Goal: Task Accomplishment & Management: Complete application form

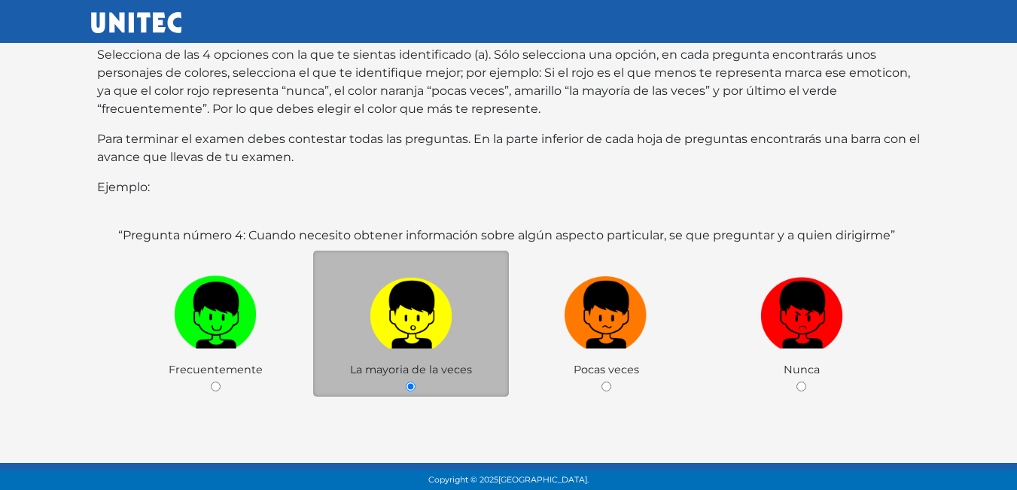
scroll to position [292, 0]
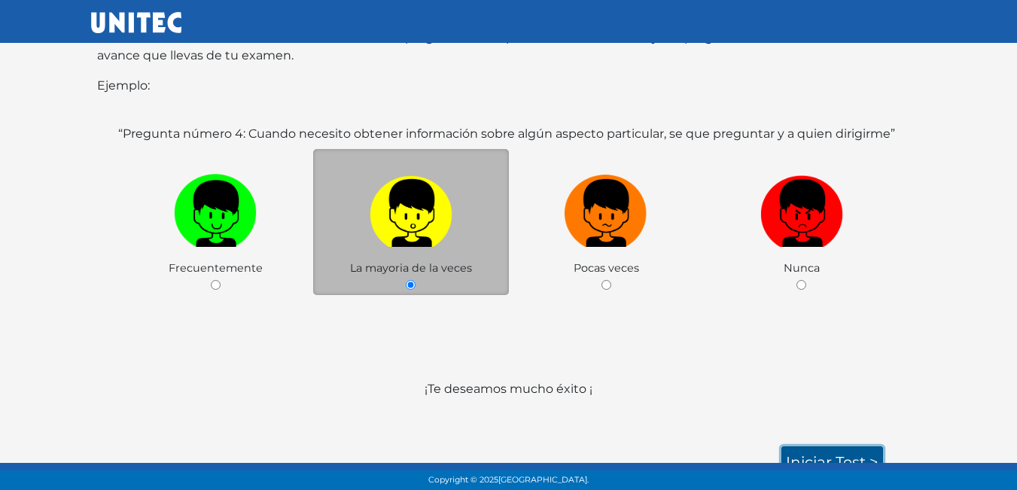
click at [825, 446] on link "Iniciar test >" at bounding box center [832, 462] width 102 height 32
click at [840, 446] on link "Iniciar test >" at bounding box center [832, 462] width 102 height 32
click at [842, 446] on link "Iniciar test >" at bounding box center [832, 462] width 102 height 32
click at [843, 446] on link "Iniciar test >" at bounding box center [832, 462] width 102 height 32
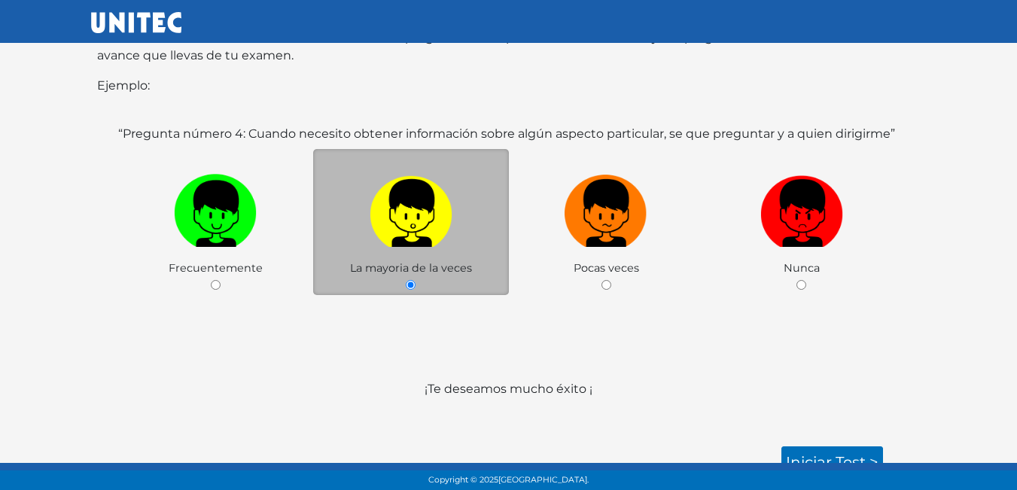
click at [597, 295] on div "“Pregunta número 4: Cuando necesito obtener información sobre algún aspecto par…" at bounding box center [508, 243] width 787 height 237
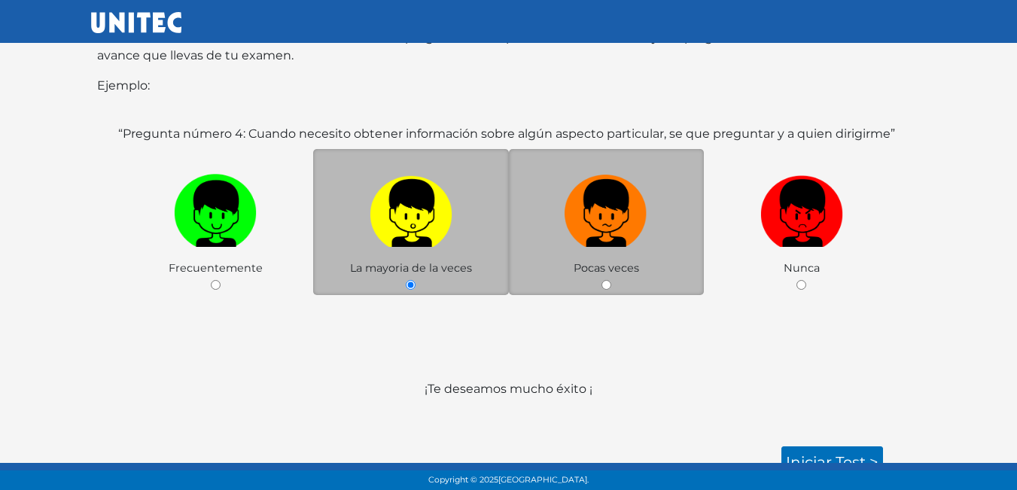
click at [605, 260] on div "Pocas veces" at bounding box center [607, 222] width 196 height 147
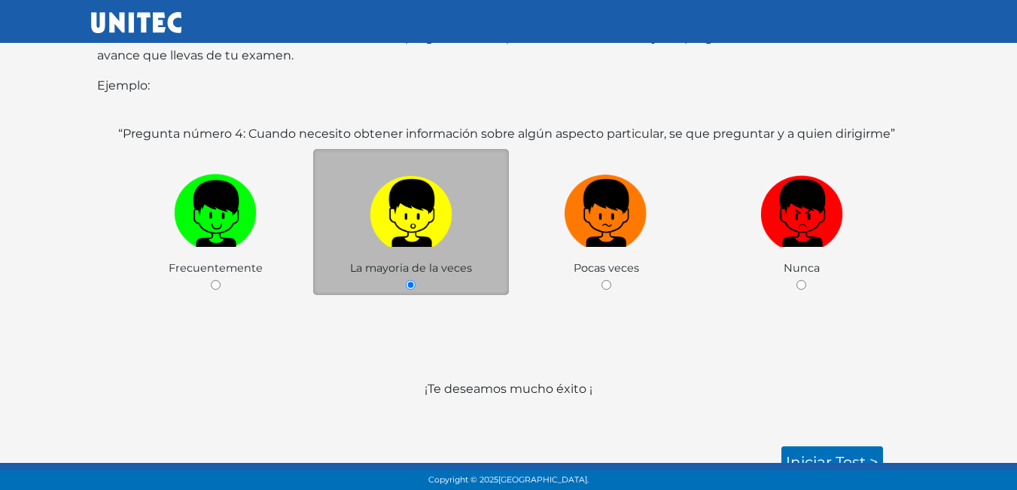
click at [354, 261] on span "La mayoria de la veces" at bounding box center [411, 268] width 122 height 14
click at [515, 348] on div "“Pregunta número 4: Cuando necesito obtener información sobre algún aspecto par…" at bounding box center [508, 243] width 823 height 273
click at [830, 446] on link "Iniciar test >" at bounding box center [832, 462] width 102 height 32
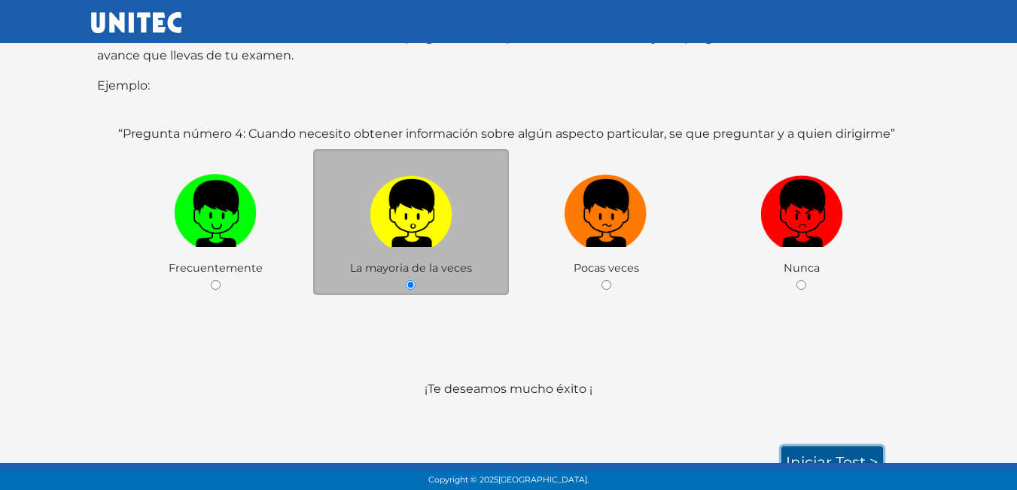
click at [824, 446] on link "Iniciar test >" at bounding box center [832, 462] width 102 height 32
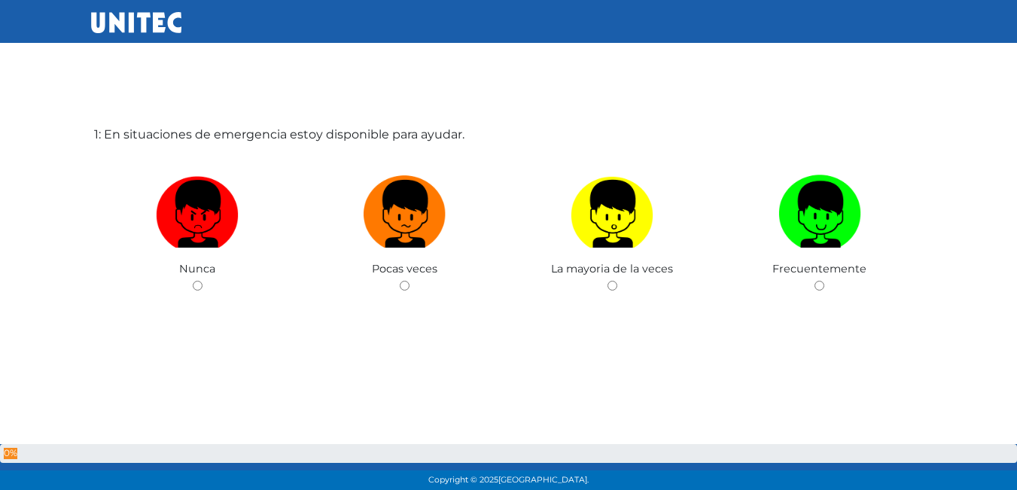
scroll to position [75, 0]
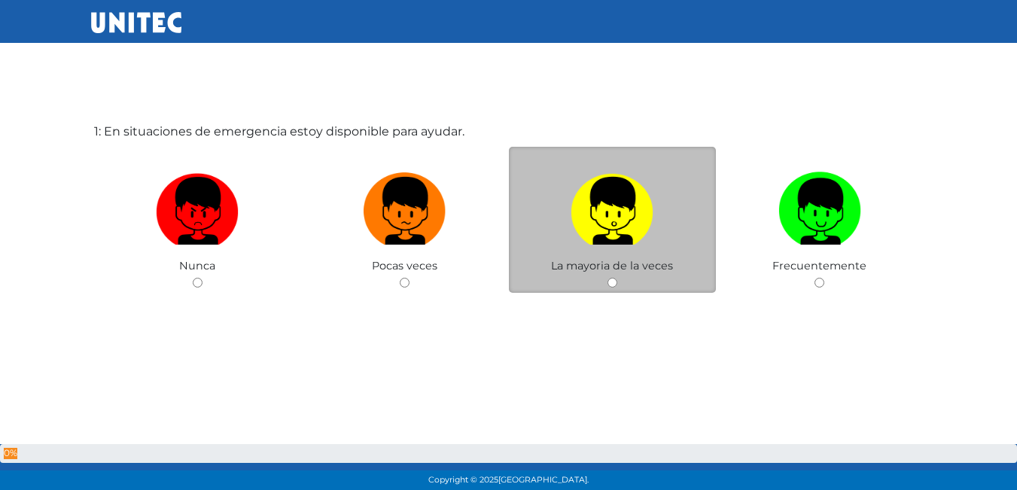
click at [611, 286] on input "radio" at bounding box center [612, 283] width 10 height 10
radio input "true"
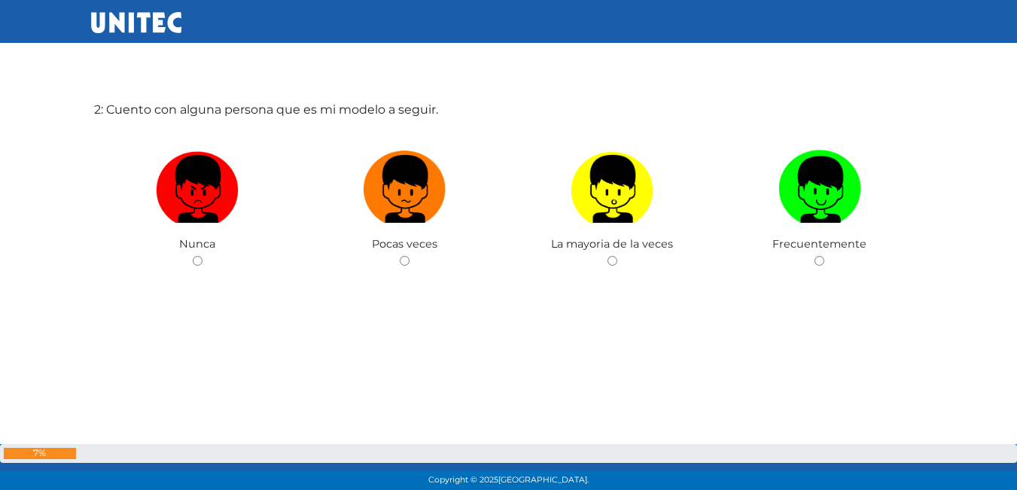
scroll to position [605, 0]
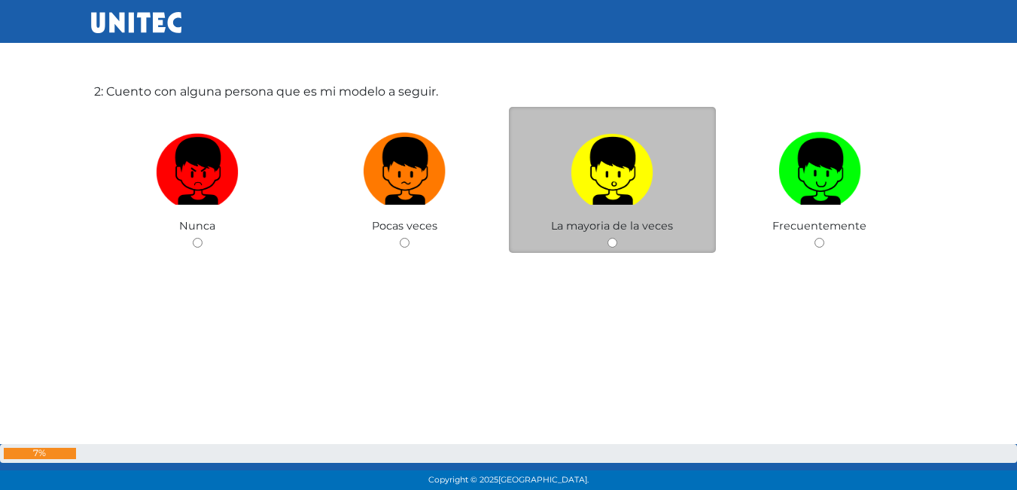
click at [597, 246] on div "La mayoria de la veces" at bounding box center [613, 180] width 208 height 147
click at [620, 236] on div "La mayoria de la veces" at bounding box center [613, 180] width 208 height 147
click at [603, 246] on div "La mayoria de la veces" at bounding box center [613, 180] width 208 height 147
click at [608, 246] on input "radio" at bounding box center [612, 243] width 10 height 10
radio input "true"
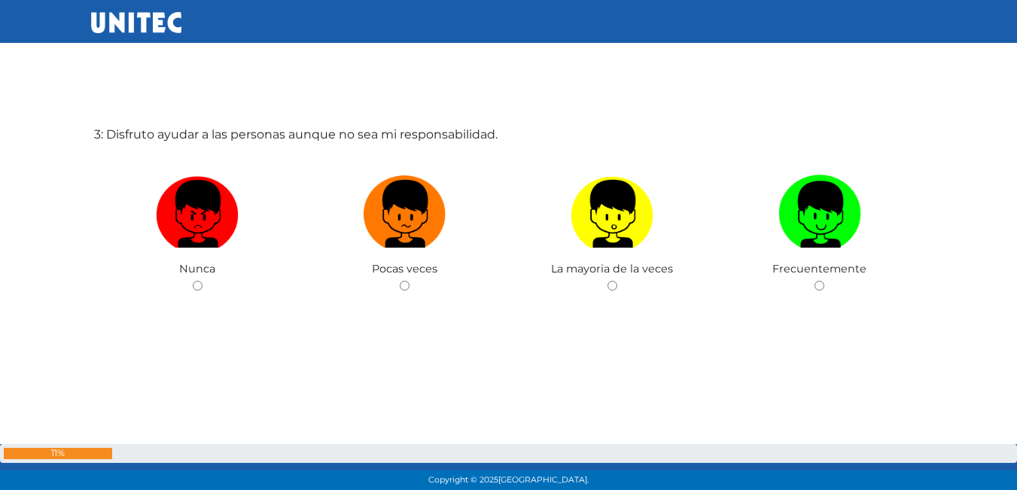
scroll to position [1055, 0]
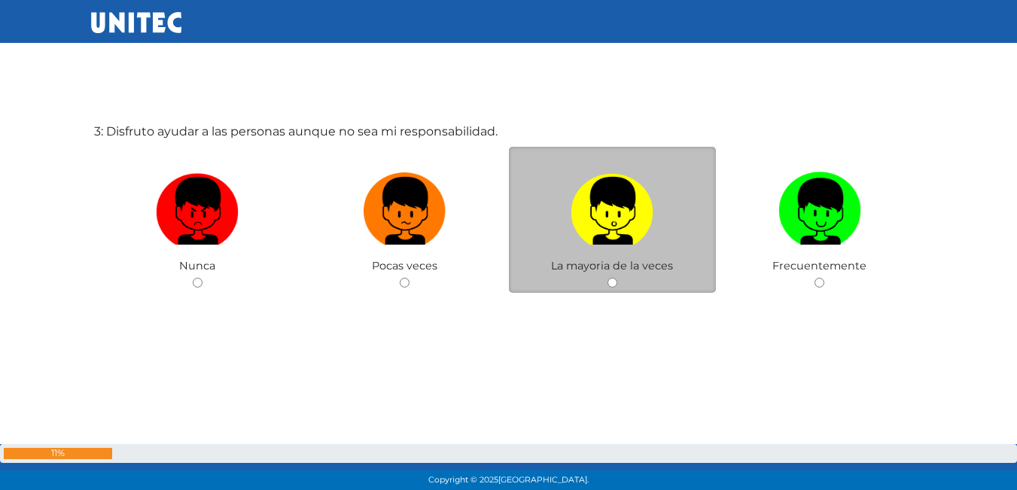
click at [609, 273] on div "La mayoria de la veces" at bounding box center [613, 220] width 208 height 147
click at [609, 280] on input "radio" at bounding box center [612, 283] width 10 height 10
radio input "true"
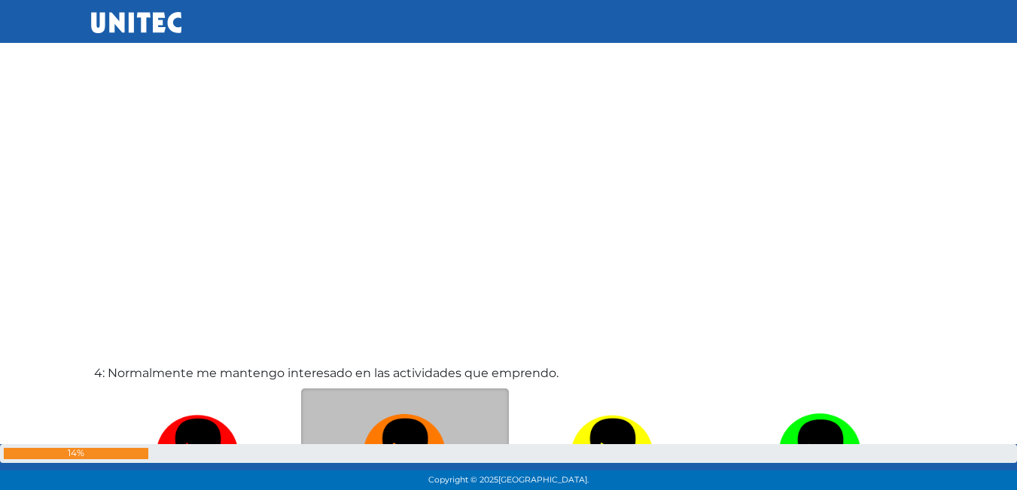
scroll to position [1509, 0]
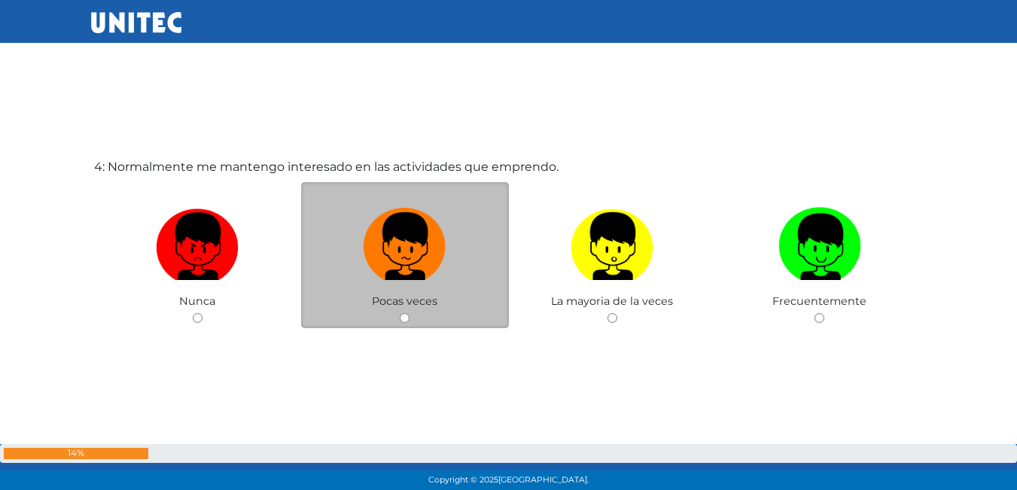
click at [403, 312] on div "Pocas veces" at bounding box center [405, 255] width 208 height 147
click at [403, 319] on input "radio" at bounding box center [405, 318] width 10 height 10
radio input "true"
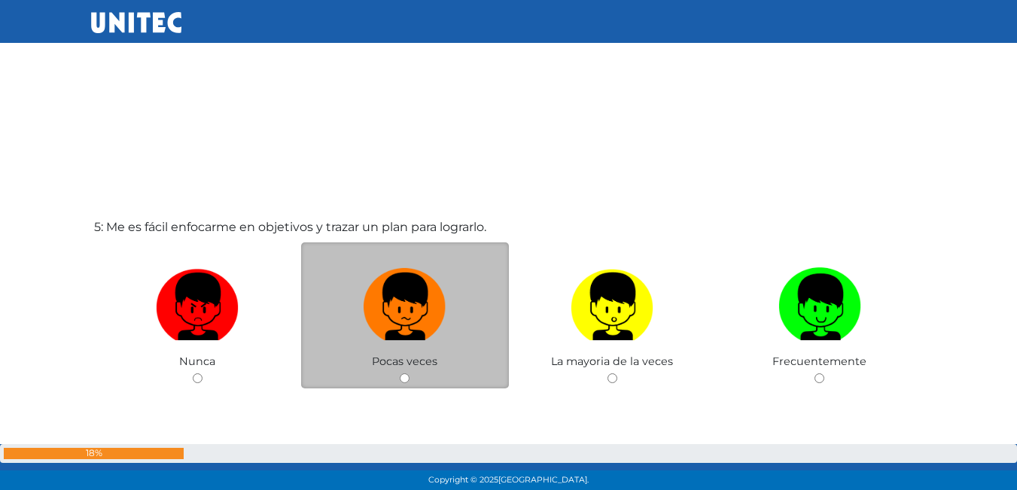
scroll to position [1964, 0]
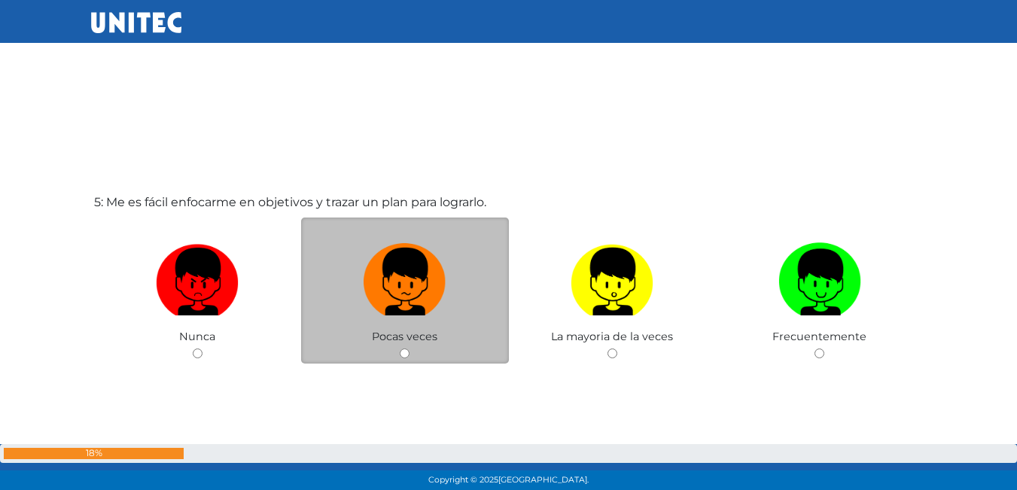
click at [400, 350] on input "radio" at bounding box center [405, 353] width 10 height 10
radio input "true"
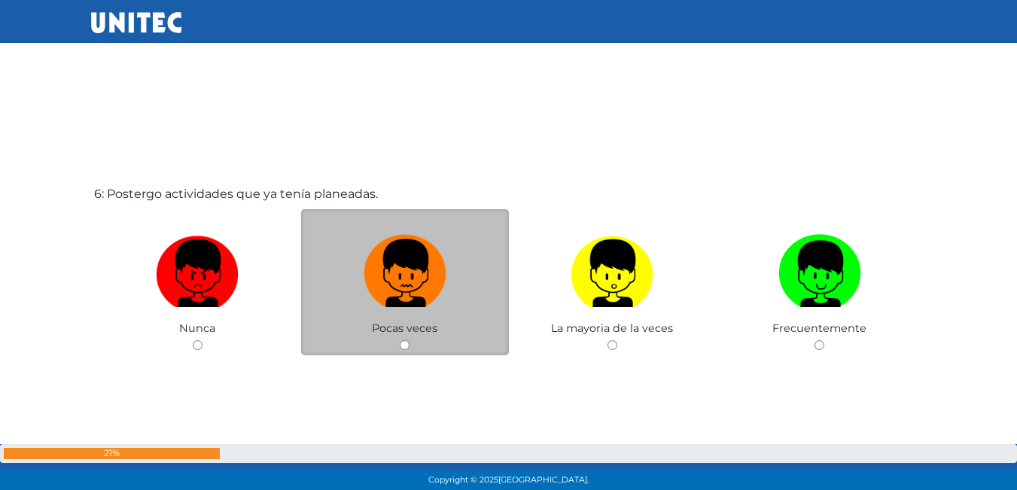
scroll to position [2524, 0]
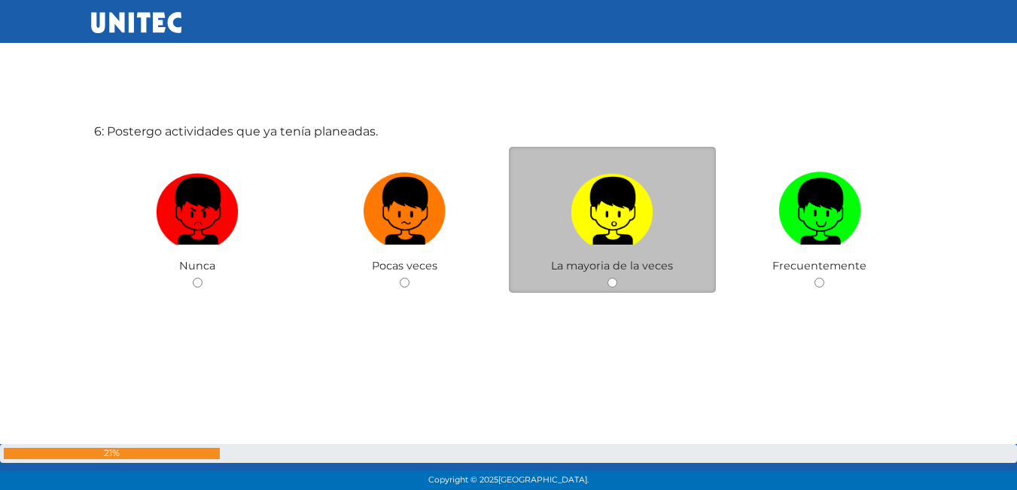
click at [612, 285] on input "radio" at bounding box center [612, 283] width 10 height 10
radio input "true"
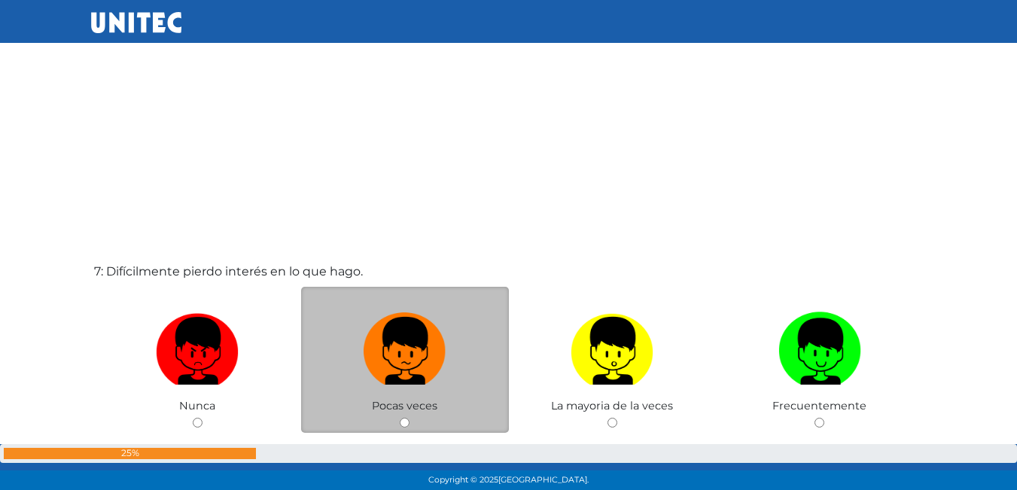
scroll to position [2901, 0]
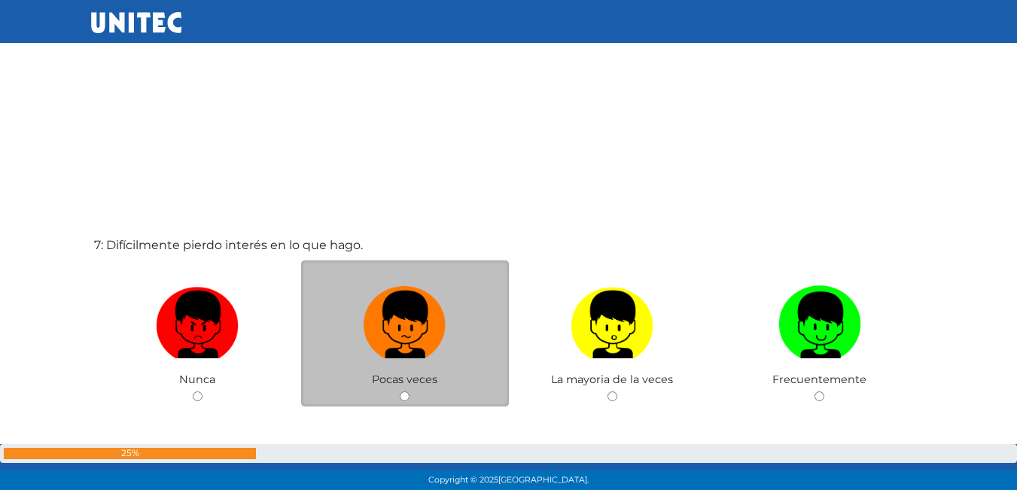
click at [406, 389] on div "Pocas veces" at bounding box center [405, 333] width 208 height 147
click at [406, 395] on input "radio" at bounding box center [405, 396] width 10 height 10
radio input "true"
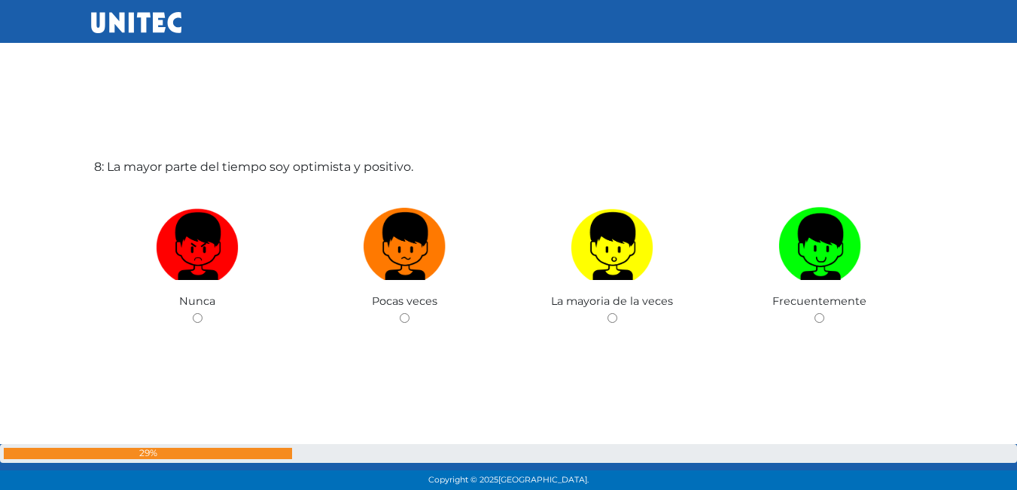
scroll to position [3504, 0]
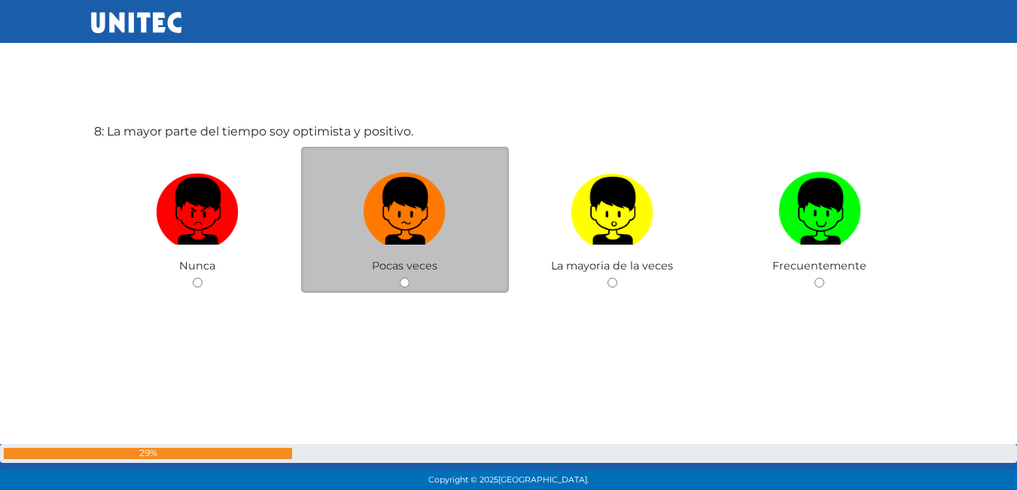
click at [402, 281] on input "radio" at bounding box center [405, 283] width 10 height 10
radio input "true"
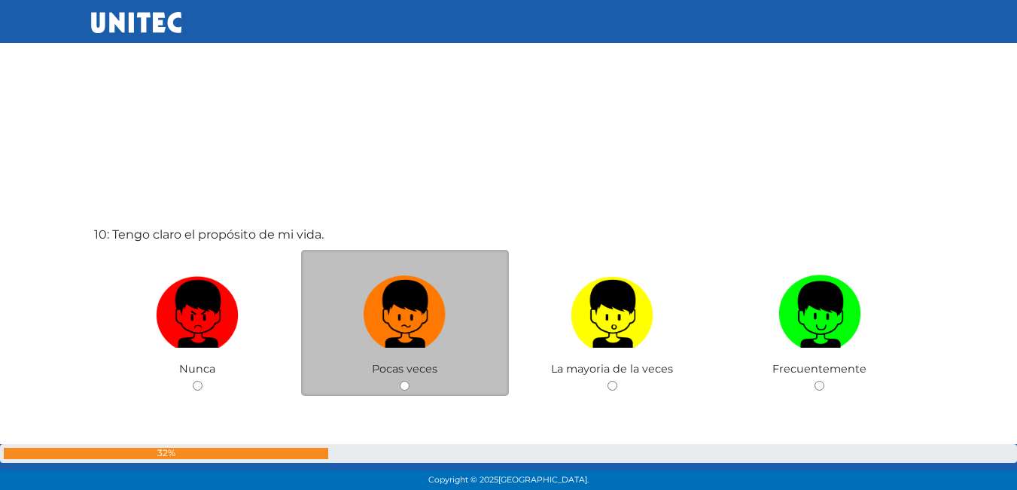
scroll to position [4393, 0]
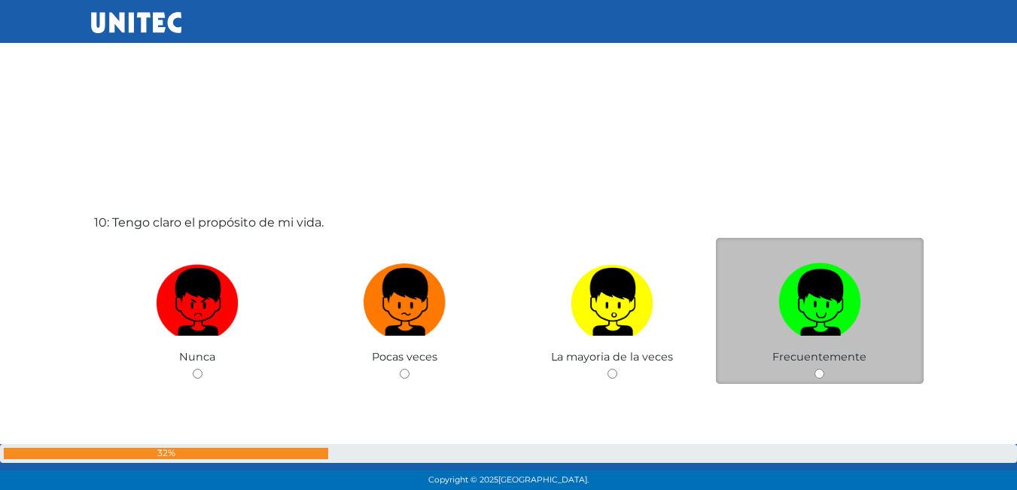
click at [818, 373] on input "radio" at bounding box center [819, 374] width 10 height 10
radio input "true"
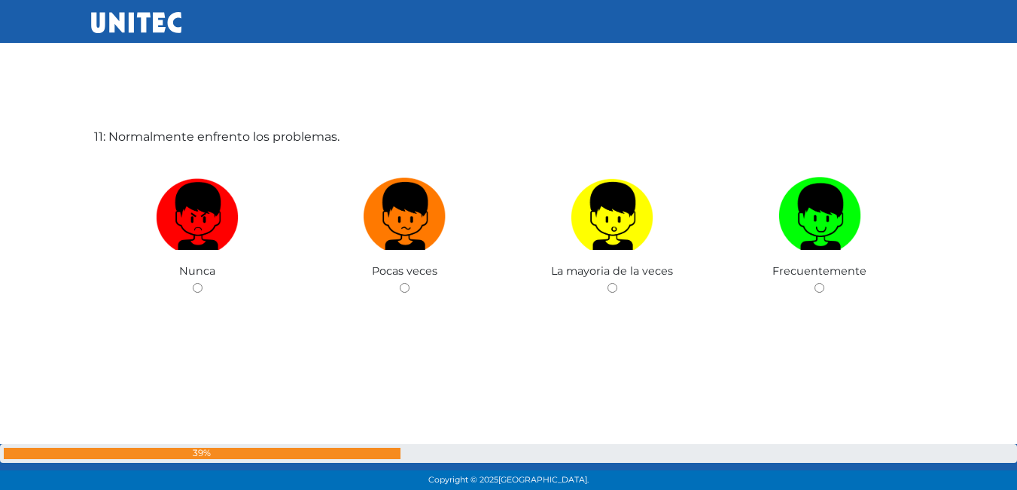
scroll to position [4974, 0]
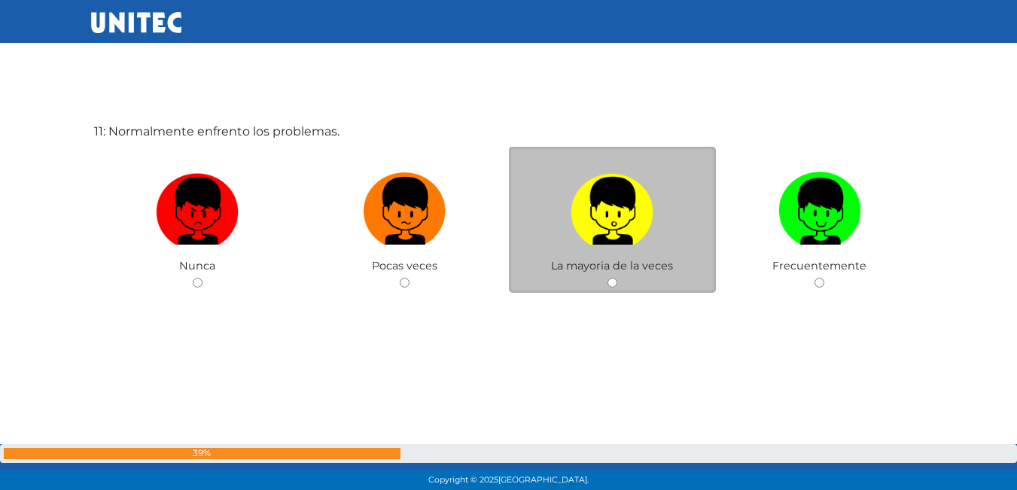
click at [611, 280] on input "radio" at bounding box center [612, 283] width 10 height 10
radio input "true"
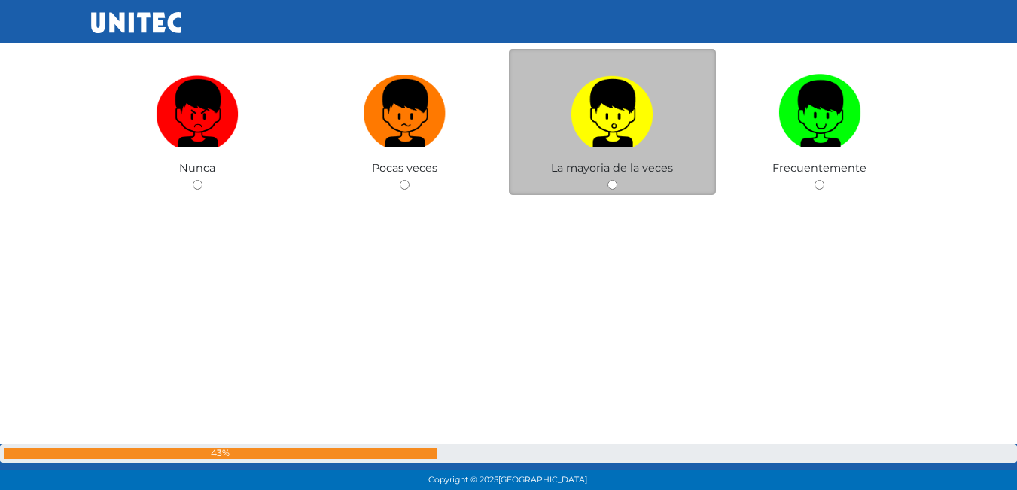
scroll to position [5503, 0]
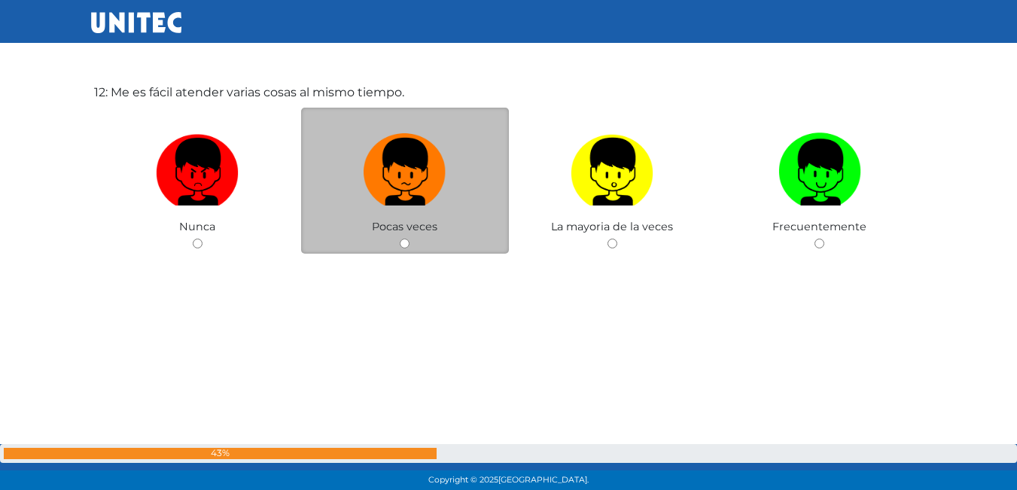
click at [406, 243] on input "radio" at bounding box center [405, 244] width 10 height 10
radio input "true"
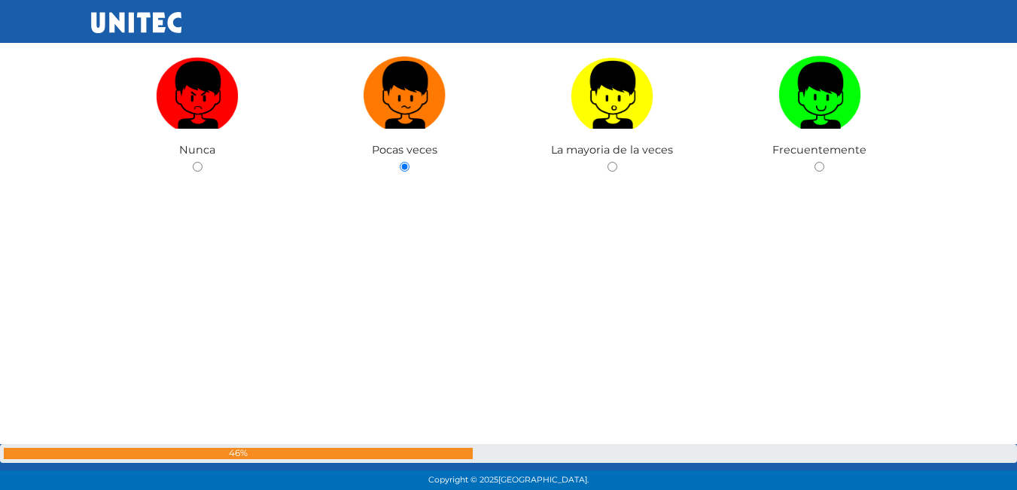
scroll to position [5879, 0]
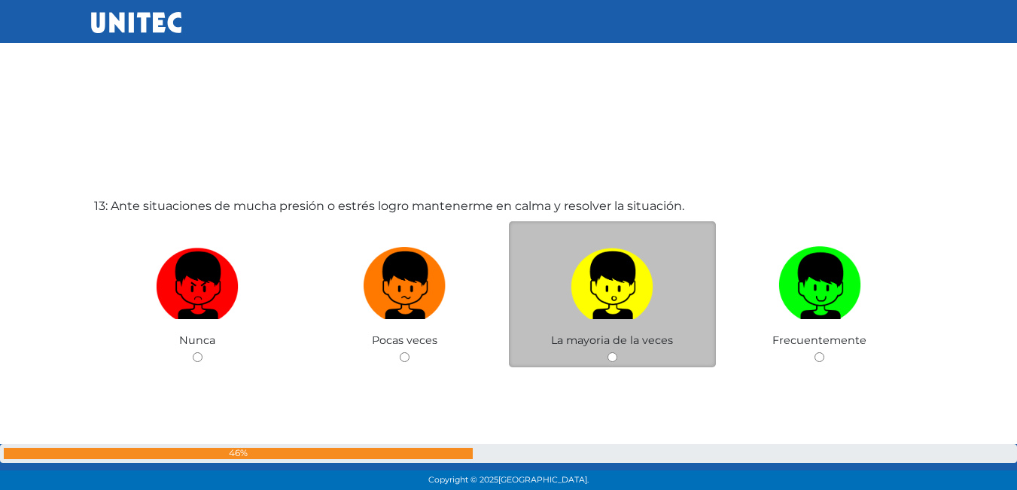
click at [612, 360] on input "radio" at bounding box center [612, 357] width 10 height 10
radio input "true"
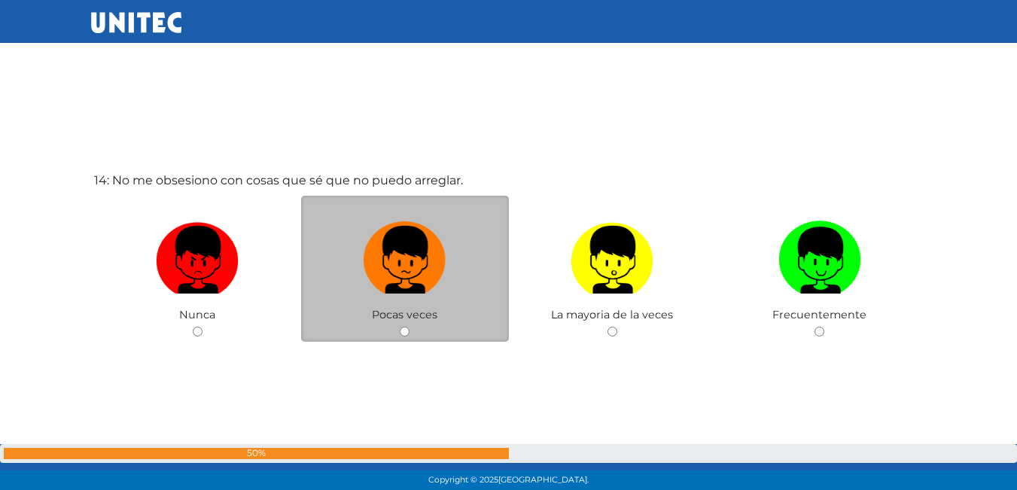
scroll to position [6368, 0]
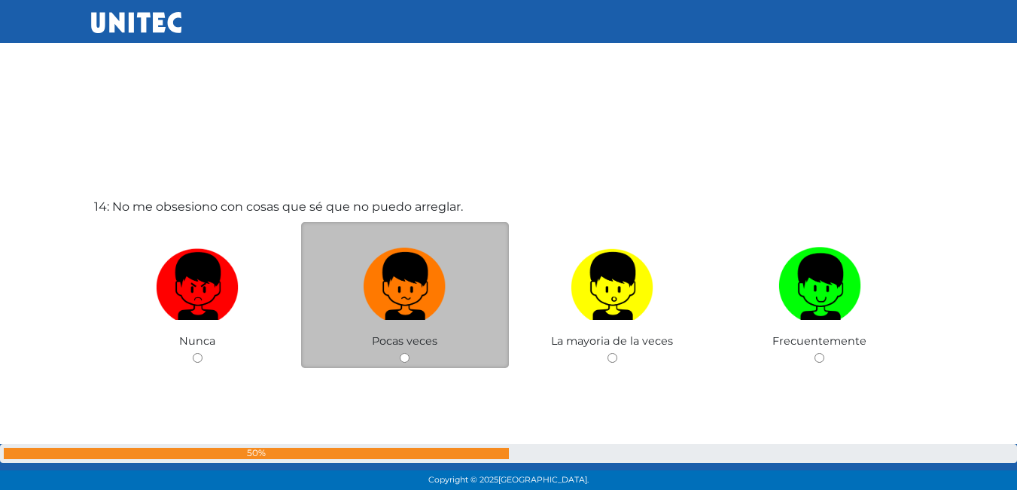
click at [406, 355] on input "radio" at bounding box center [405, 358] width 10 height 10
radio input "true"
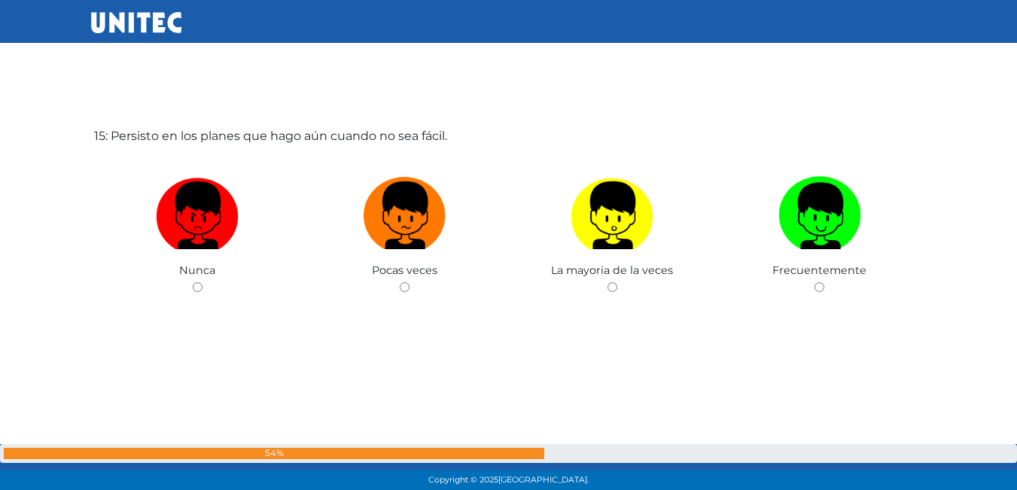
scroll to position [6933, 0]
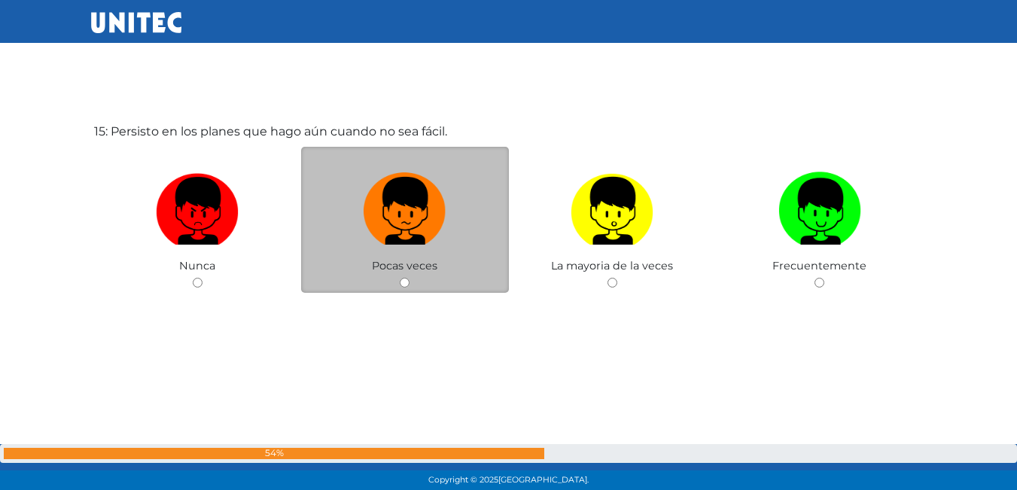
click at [397, 287] on div "Pocas veces" at bounding box center [405, 220] width 208 height 147
click at [412, 275] on div "Pocas veces" at bounding box center [405, 220] width 208 height 147
click at [409, 276] on div "Pocas veces" at bounding box center [405, 220] width 208 height 147
click at [400, 281] on input "radio" at bounding box center [405, 283] width 10 height 10
radio input "true"
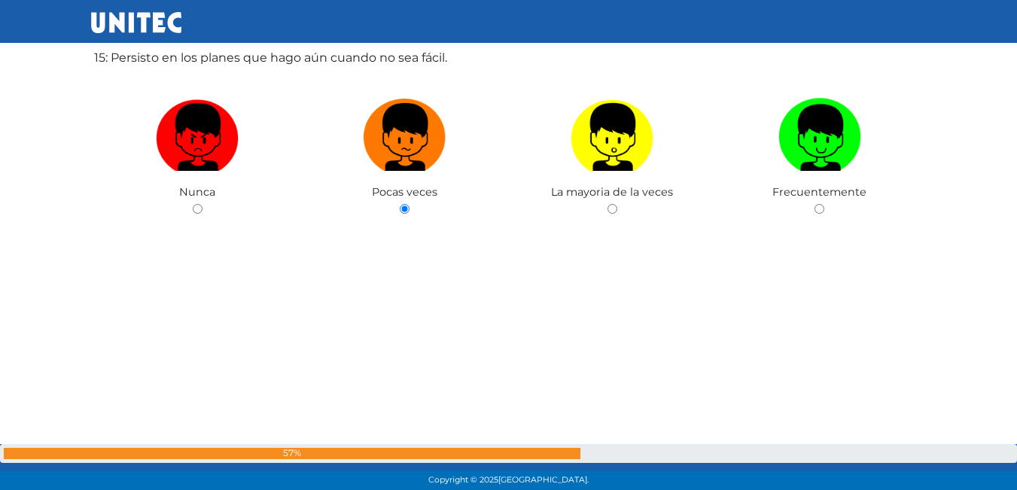
scroll to position [7377, 0]
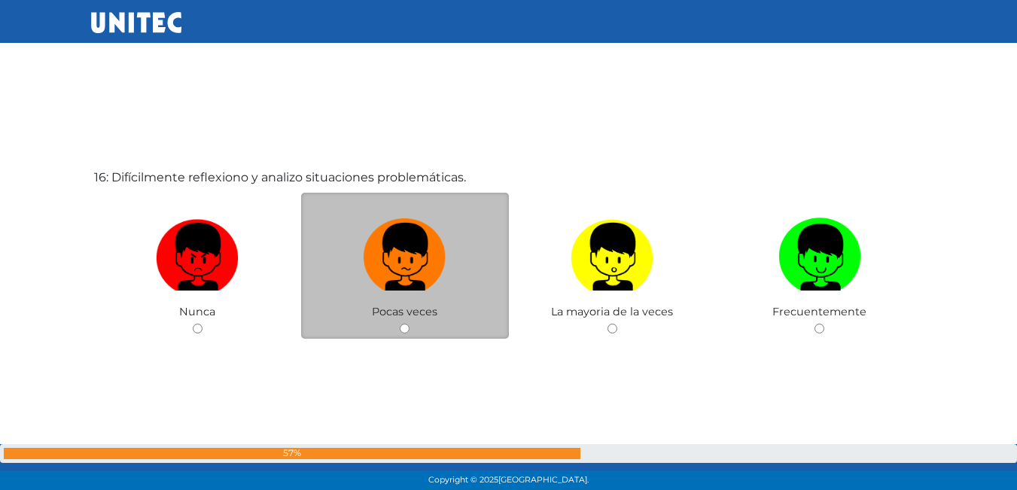
click at [408, 329] on input "radio" at bounding box center [405, 329] width 10 height 10
radio input "true"
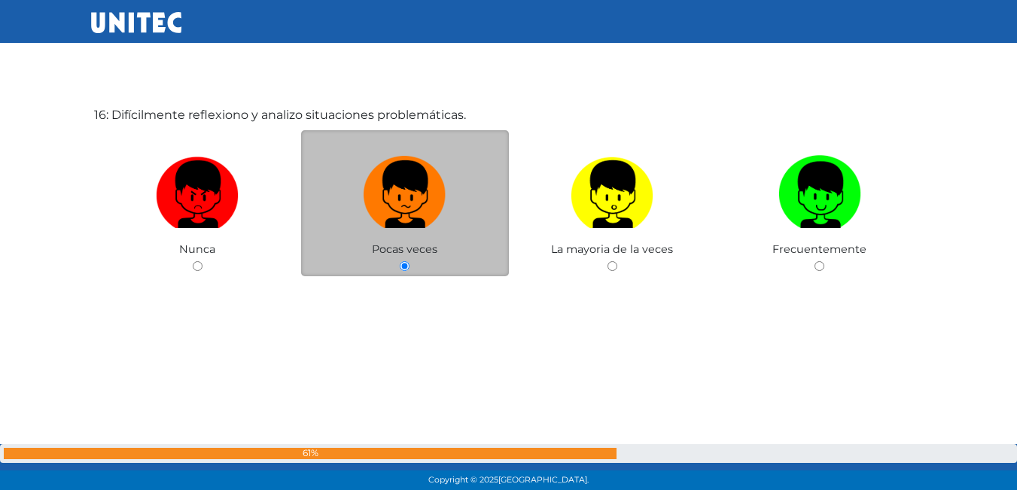
scroll to position [7816, 0]
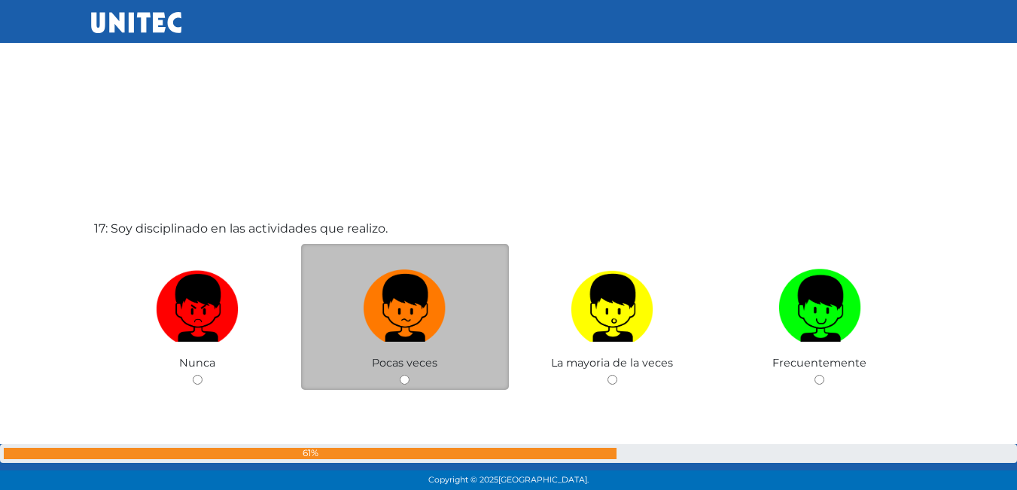
click at [405, 379] on input "radio" at bounding box center [405, 380] width 10 height 10
radio input "true"
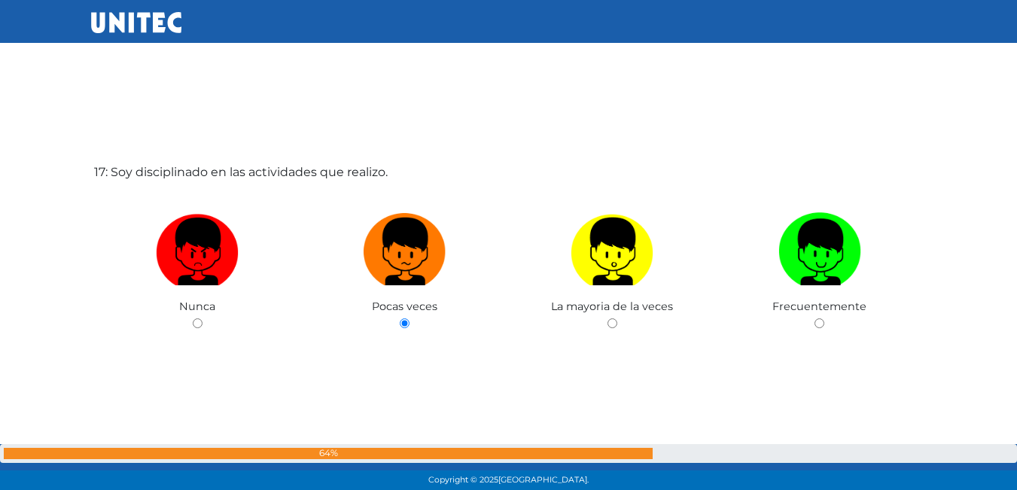
scroll to position [8324, 0]
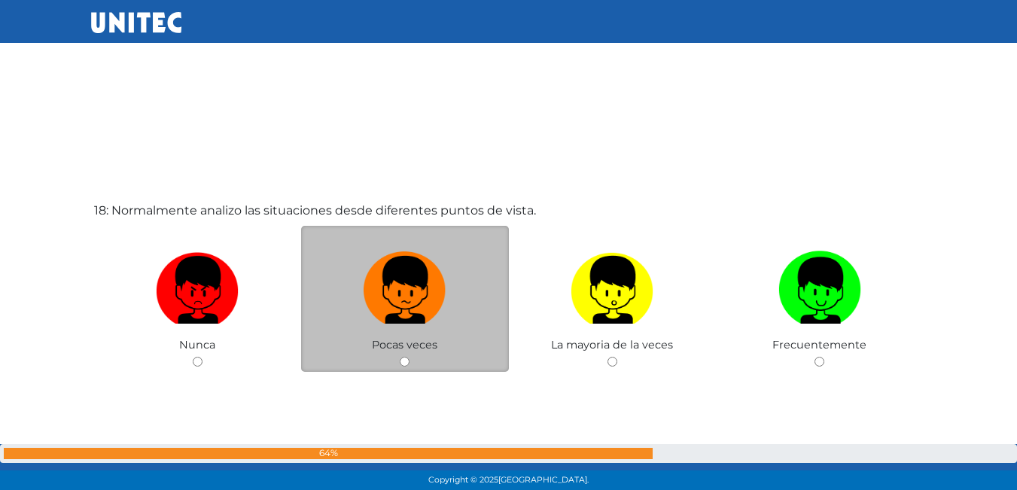
click at [410, 363] on div "Pocas veces" at bounding box center [405, 299] width 208 height 147
click at [403, 357] on input "radio" at bounding box center [405, 362] width 10 height 10
radio input "true"
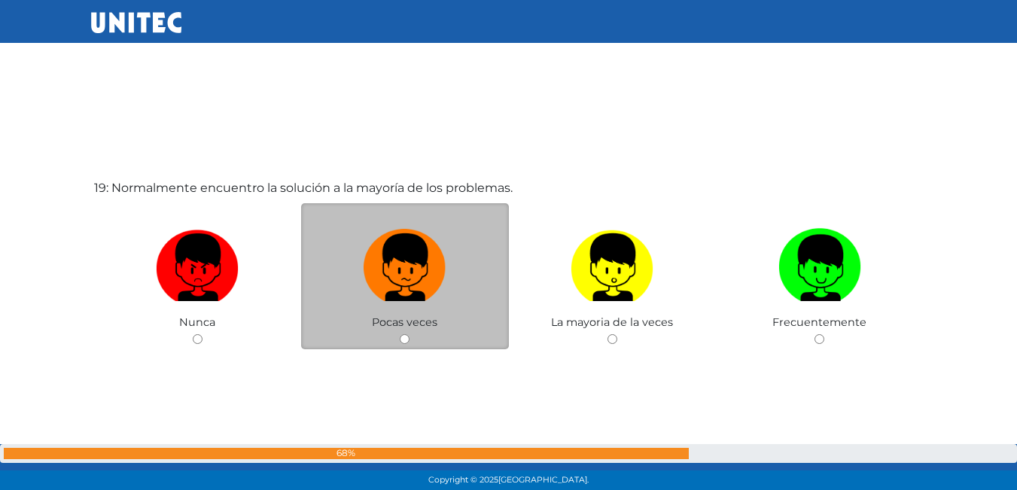
scroll to position [8849, 0]
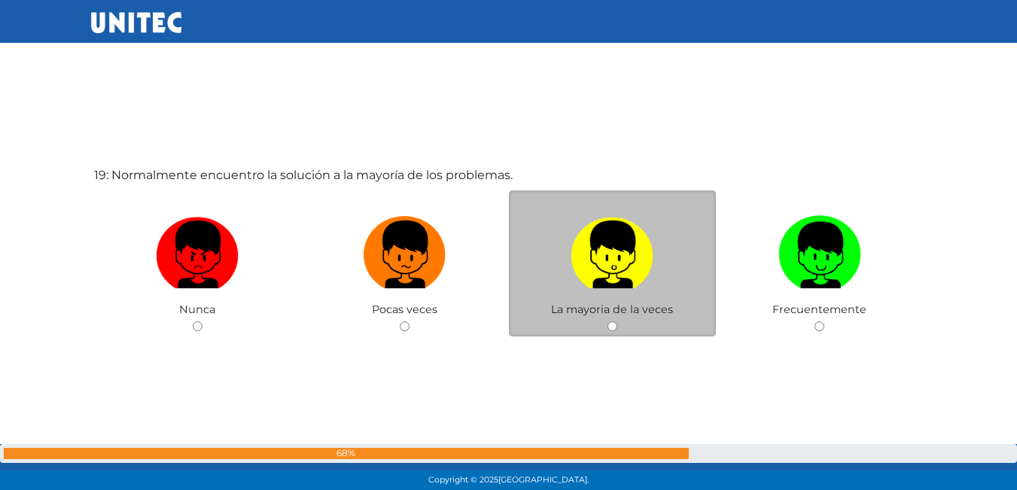
click at [616, 322] on input "radio" at bounding box center [612, 326] width 10 height 10
radio input "true"
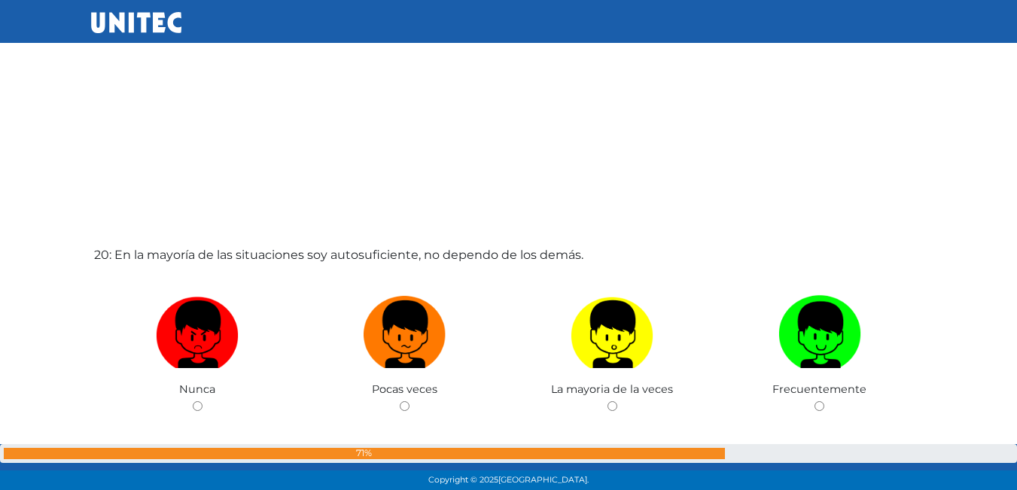
scroll to position [9284, 0]
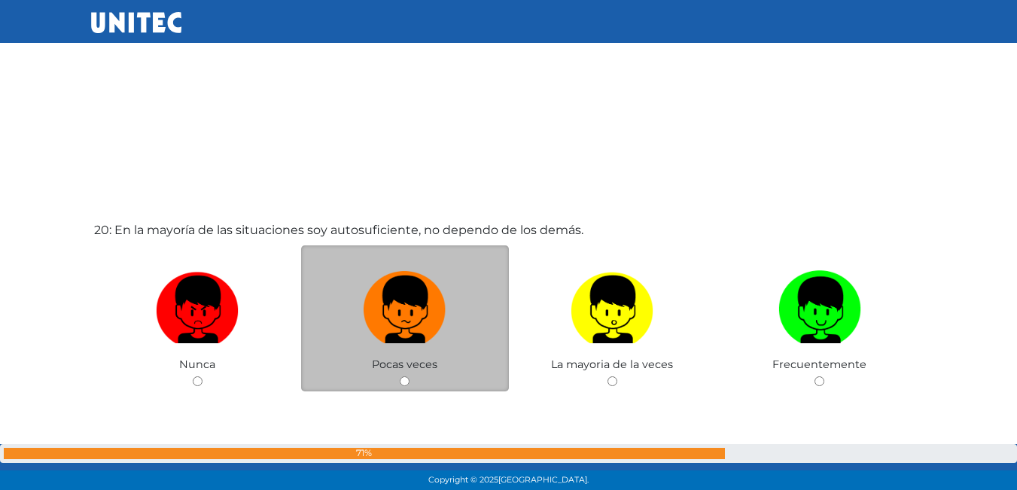
click at [398, 381] on div "Pocas veces" at bounding box center [405, 318] width 208 height 147
click at [400, 379] on input "radio" at bounding box center [405, 381] width 10 height 10
radio input "true"
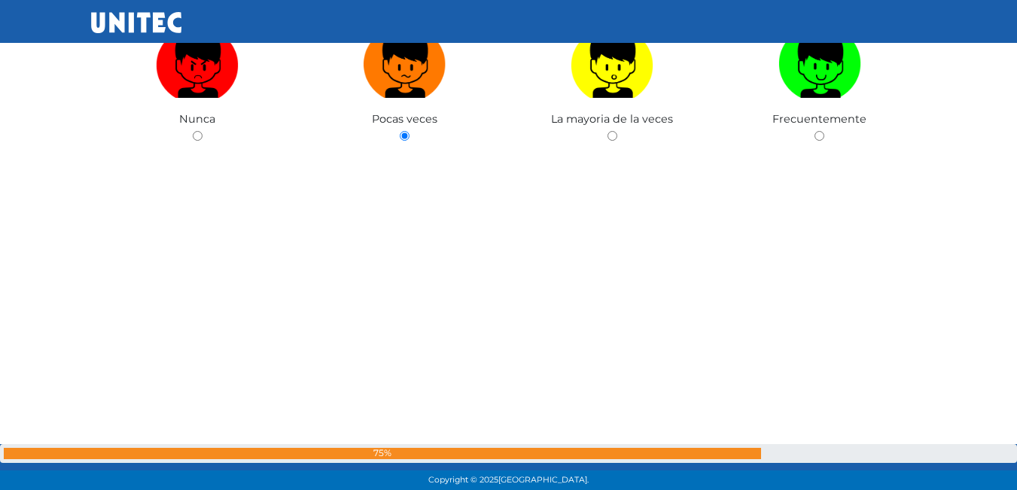
scroll to position [9719, 0]
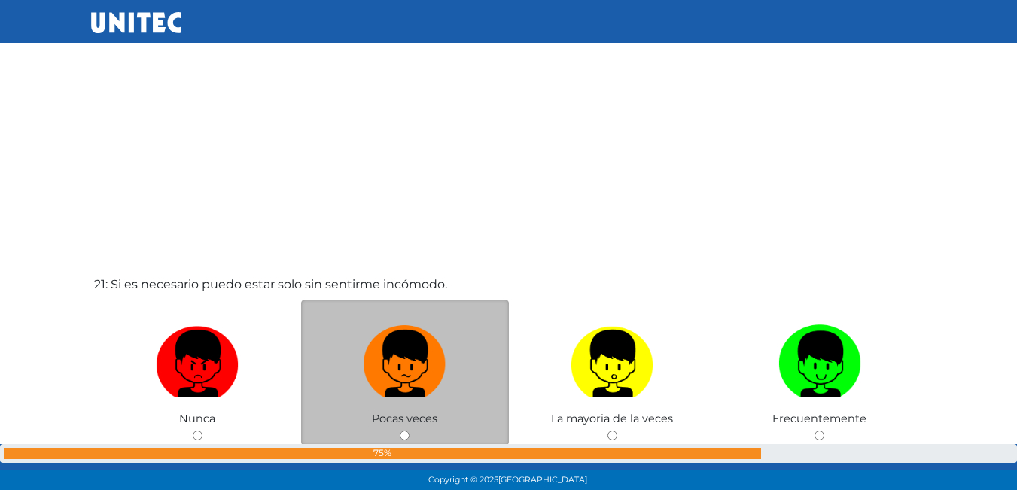
click at [406, 436] on input "radio" at bounding box center [405, 435] width 10 height 10
radio input "true"
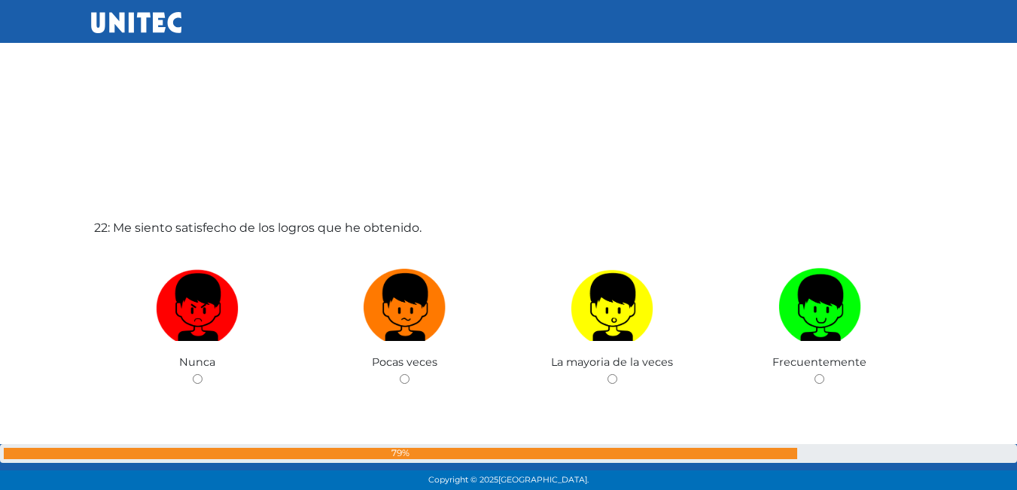
scroll to position [10454, 0]
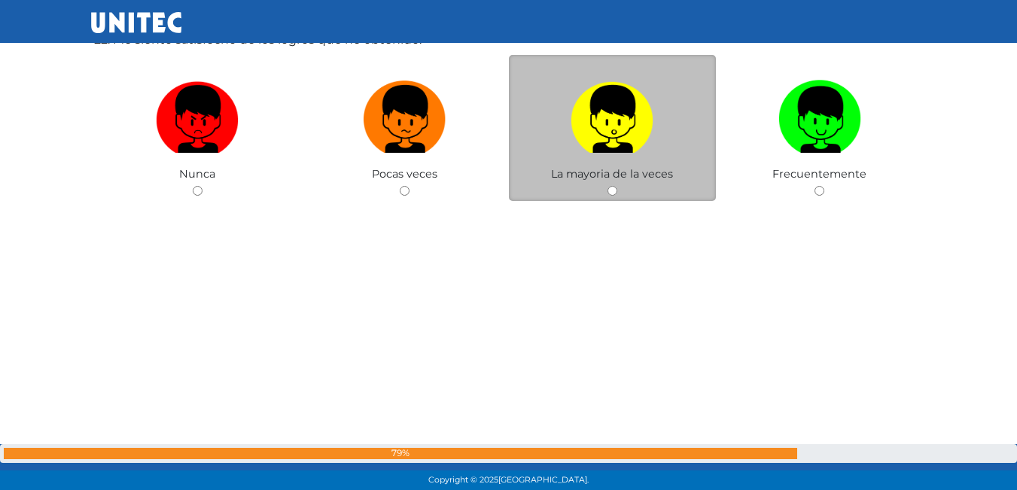
click at [613, 187] on input "radio" at bounding box center [612, 191] width 10 height 10
radio input "true"
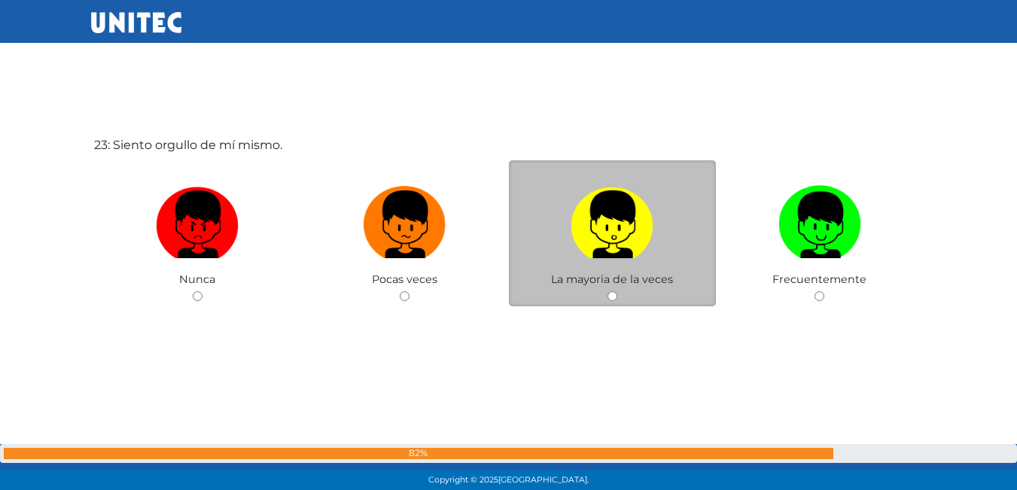
scroll to position [10852, 0]
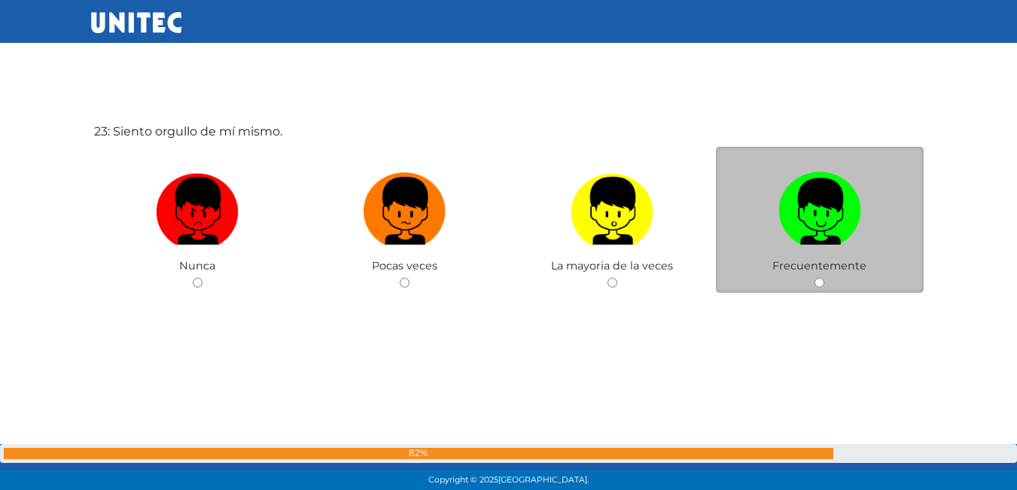
click at [817, 286] on input "radio" at bounding box center [819, 283] width 10 height 10
radio input "true"
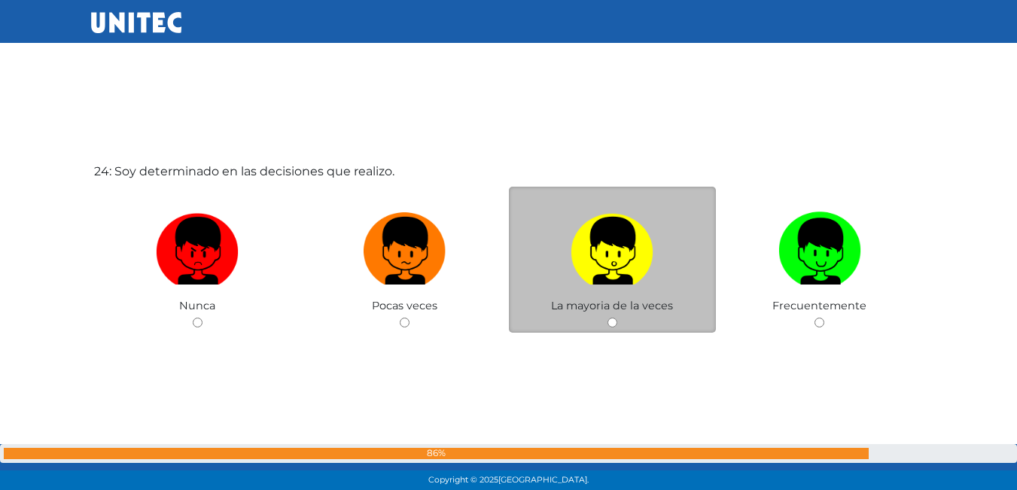
scroll to position [11295, 0]
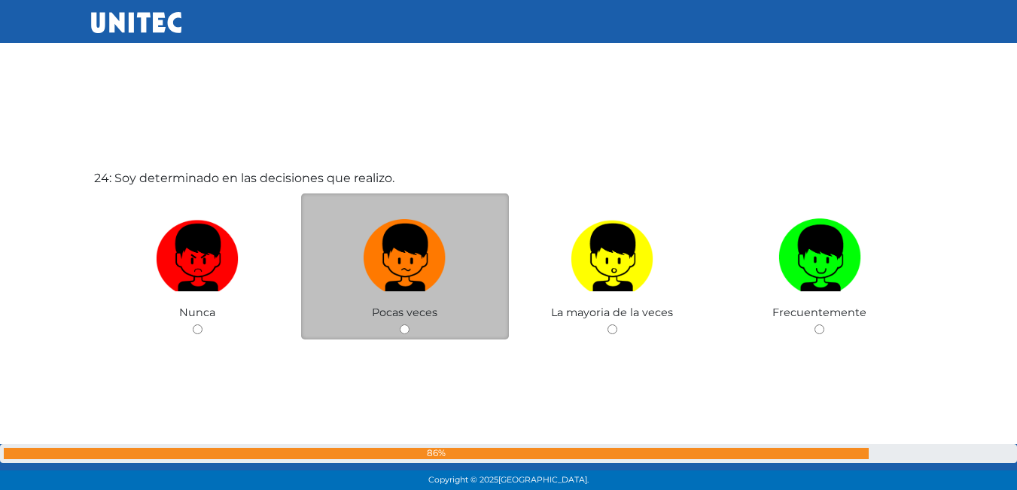
click at [401, 324] on div "Pocas veces" at bounding box center [405, 266] width 208 height 147
click at [401, 323] on div "Pocas veces" at bounding box center [405, 266] width 208 height 147
click at [411, 309] on span "Pocas veces" at bounding box center [404, 312] width 65 height 14
click at [403, 326] on input "radio" at bounding box center [405, 329] width 10 height 10
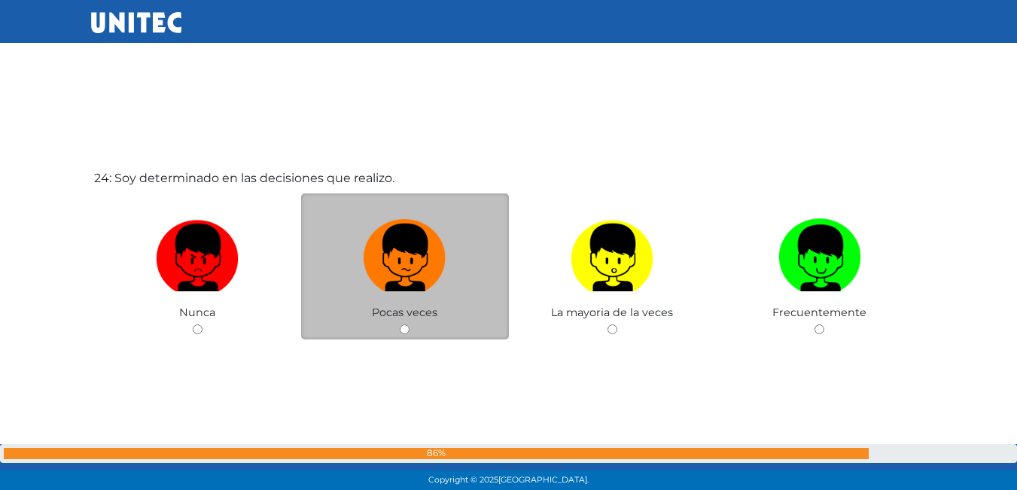
radio input "true"
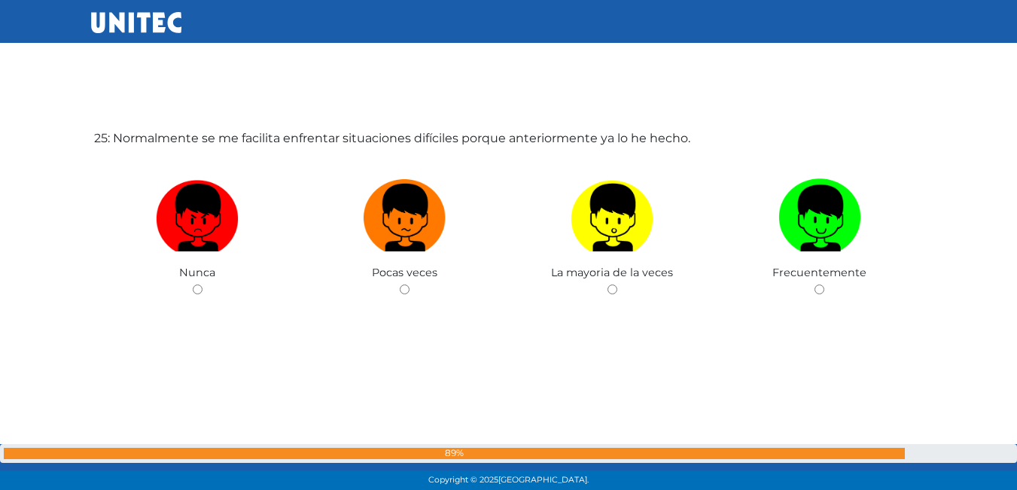
scroll to position [11831, 0]
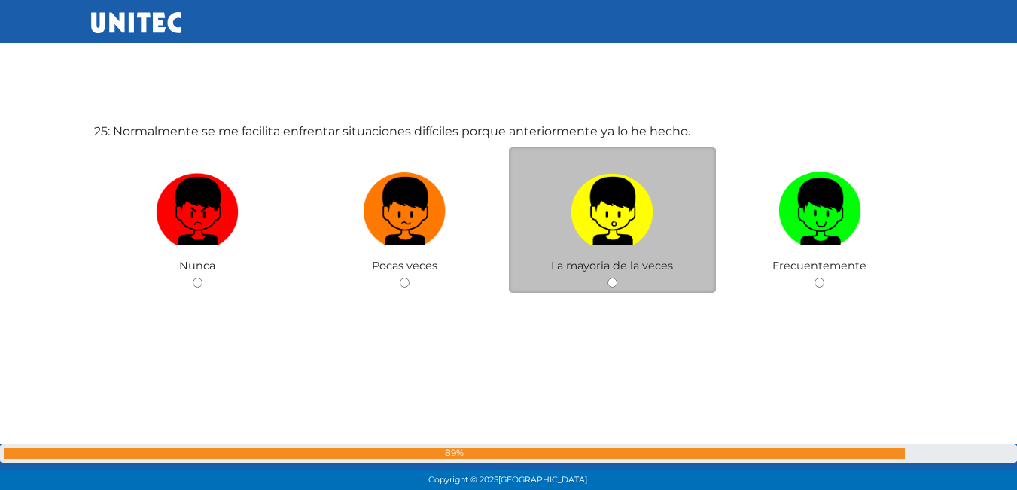
click at [611, 276] on div "La mayoria de la veces" at bounding box center [613, 220] width 208 height 147
click at [612, 284] on input "radio" at bounding box center [612, 283] width 10 height 10
radio input "true"
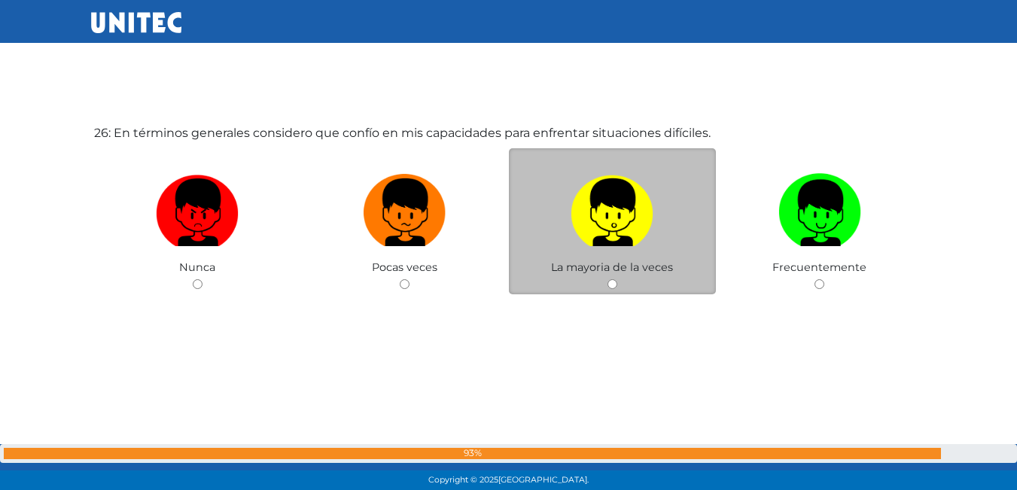
scroll to position [12321, 0]
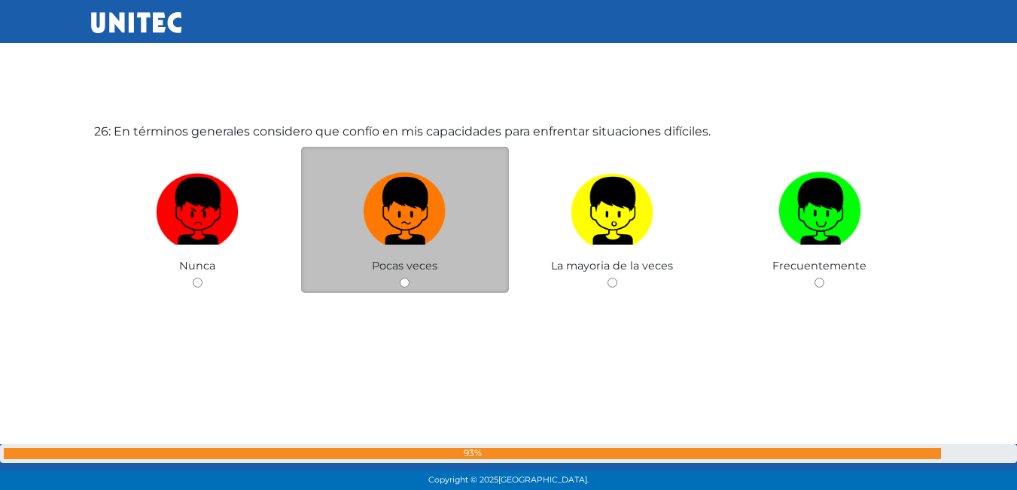
click at [391, 275] on div "Pocas veces" at bounding box center [405, 220] width 208 height 147
click at [394, 275] on div "Pocas veces" at bounding box center [405, 220] width 208 height 147
click at [404, 276] on div "Pocas veces" at bounding box center [405, 220] width 208 height 147
click at [407, 290] on div "Pocas veces" at bounding box center [405, 220] width 208 height 147
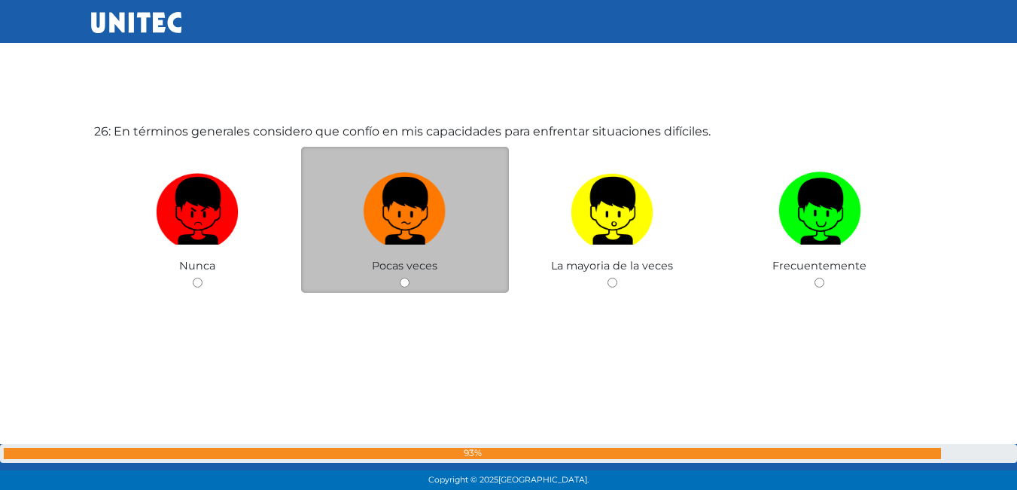
click at [401, 280] on input "radio" at bounding box center [405, 283] width 10 height 10
radio input "true"
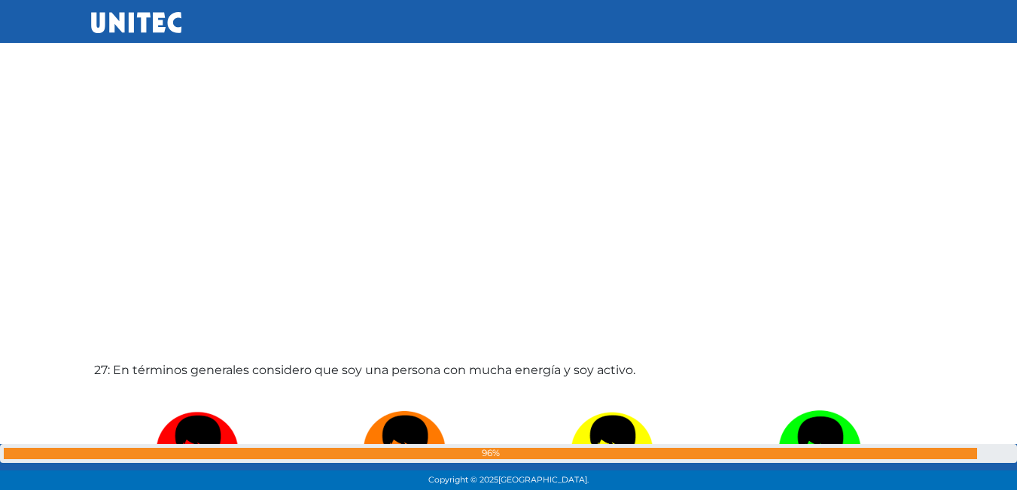
scroll to position [12775, 0]
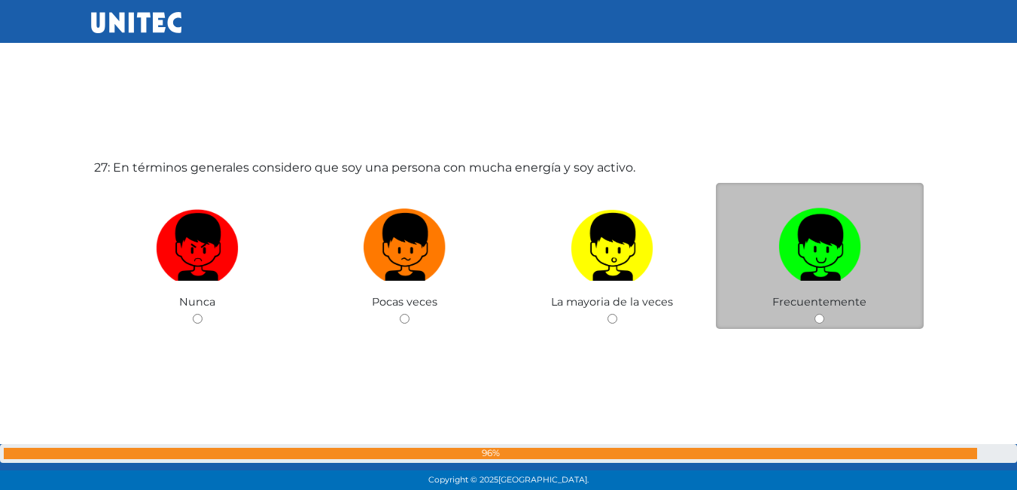
click at [816, 320] on input "radio" at bounding box center [819, 319] width 10 height 10
radio input "true"
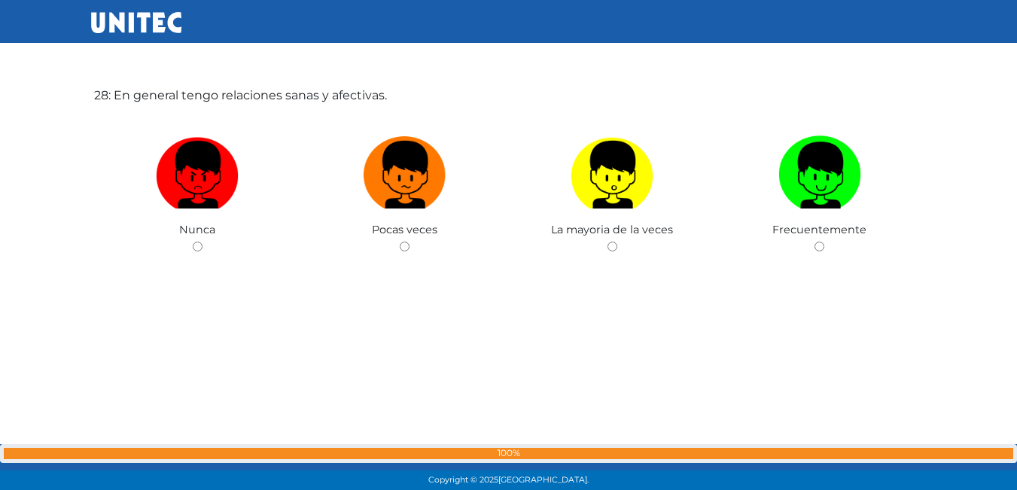
scroll to position [13375, 0]
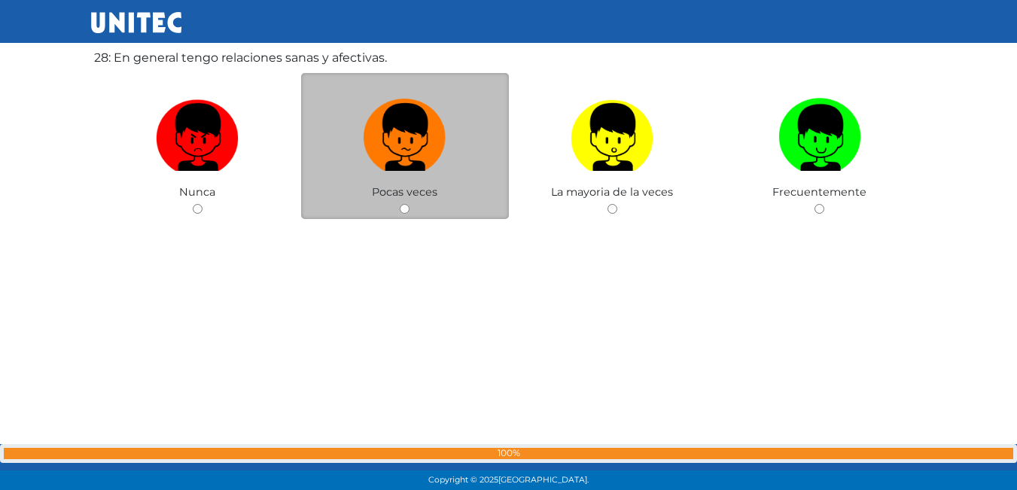
click at [404, 210] on input "radio" at bounding box center [405, 209] width 10 height 10
radio input "true"
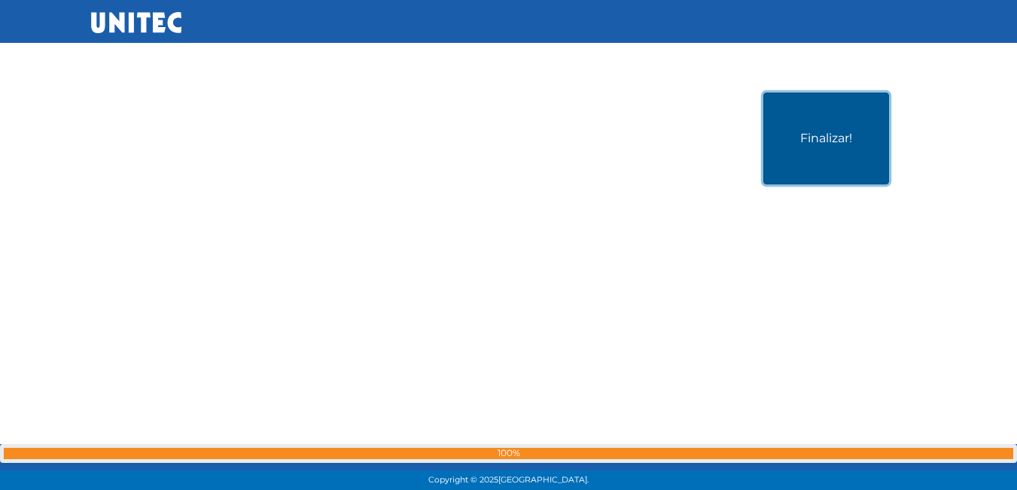
click at [792, 144] on button "Finalizar!" at bounding box center [826, 139] width 126 height 92
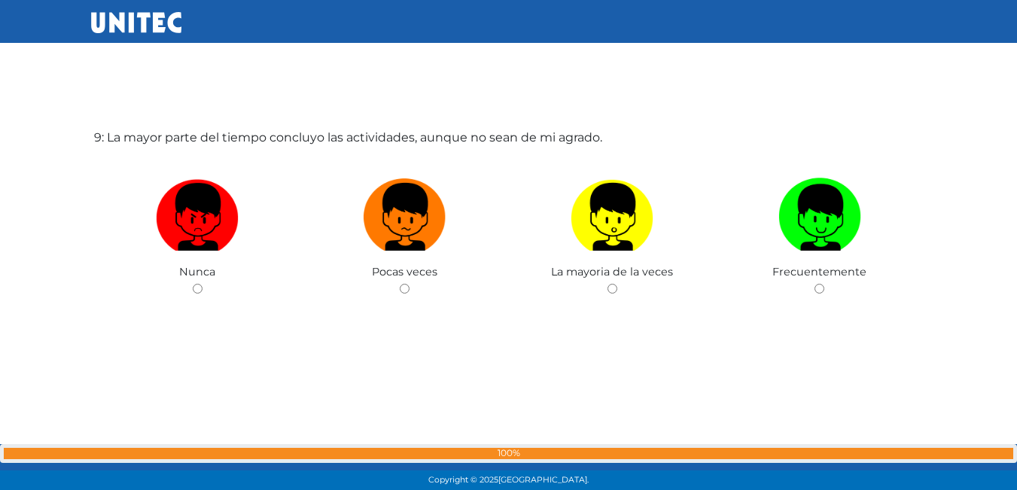
scroll to position [4172, 0]
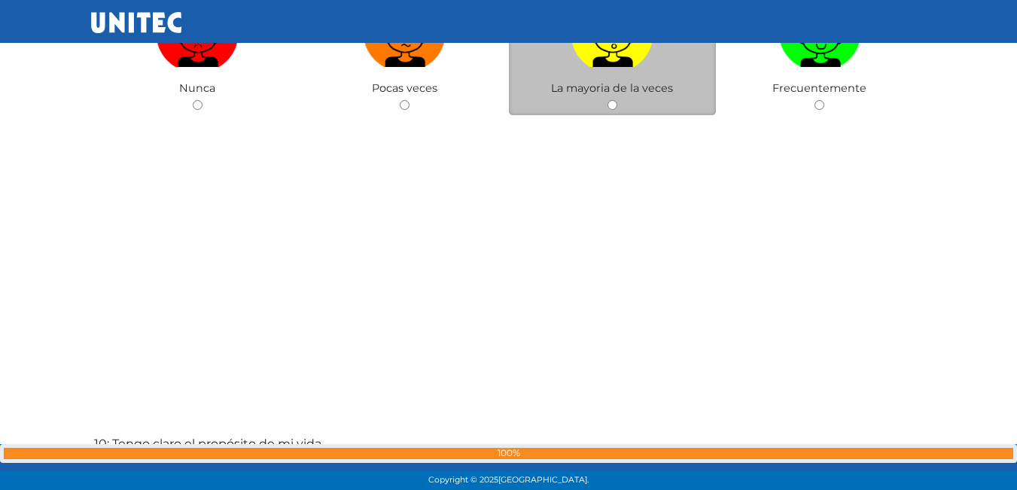
click at [606, 108] on div "La mayoria de la veces" at bounding box center [613, 42] width 208 height 147
click at [607, 108] on input "radio" at bounding box center [612, 105] width 10 height 10
radio input "true"
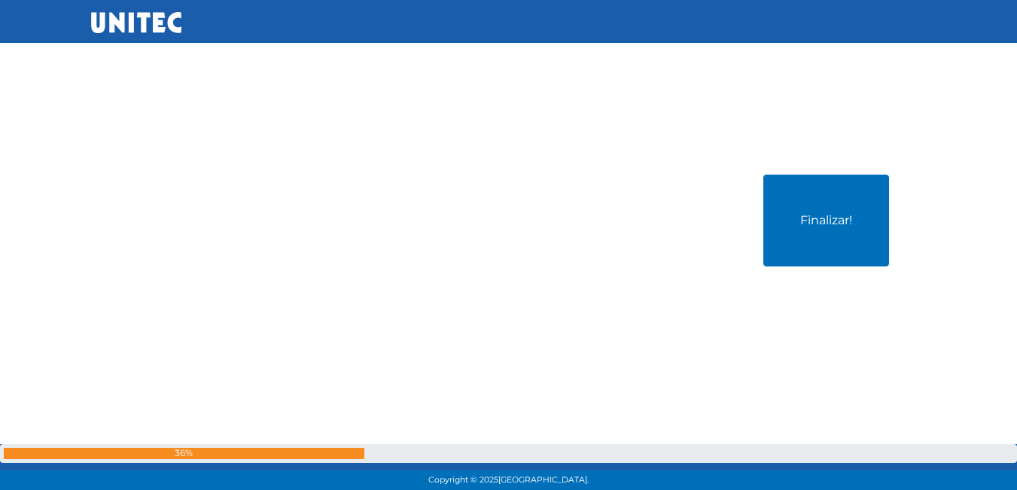
scroll to position [13740, 0]
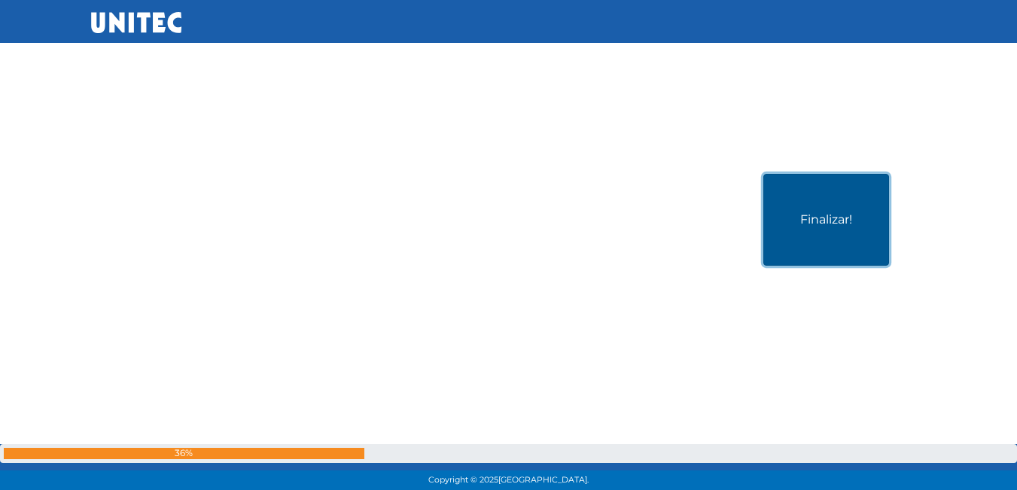
click at [802, 233] on button "Finalizar!" at bounding box center [826, 220] width 126 height 92
